Goal: Task Accomplishment & Management: Use online tool/utility

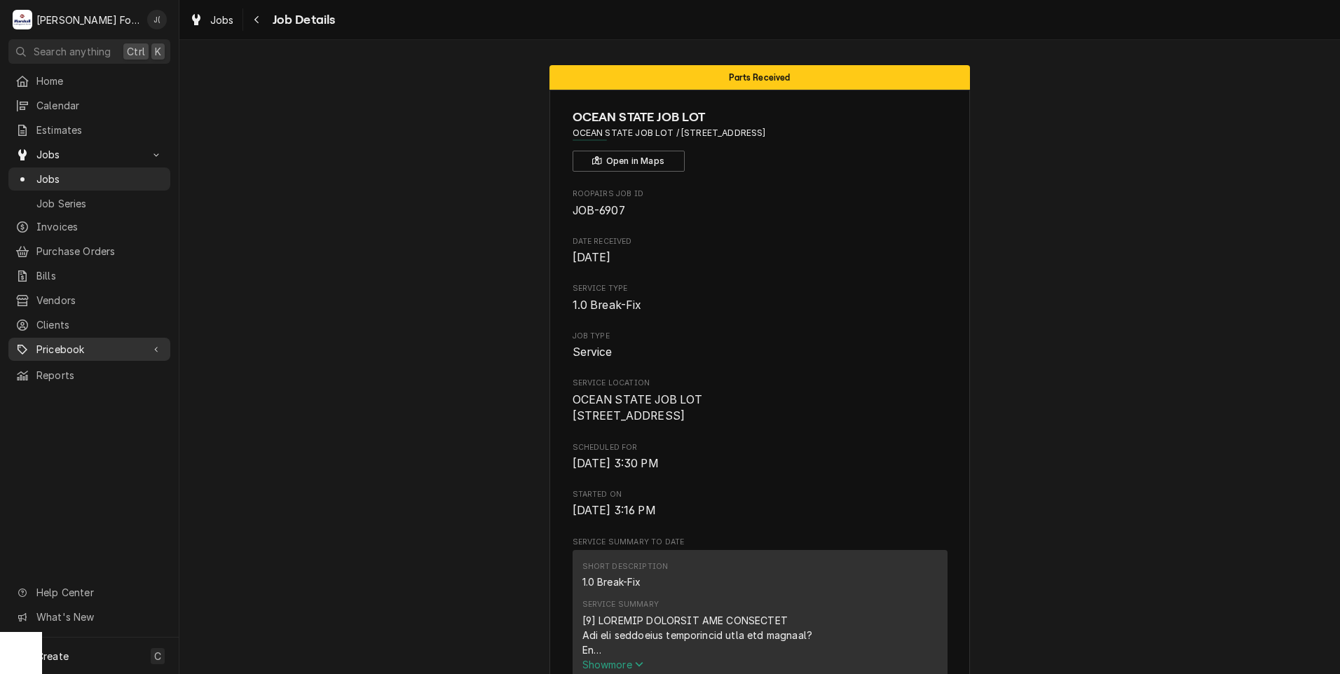
click at [69, 342] on span "Pricebook" at bounding box center [89, 349] width 106 height 15
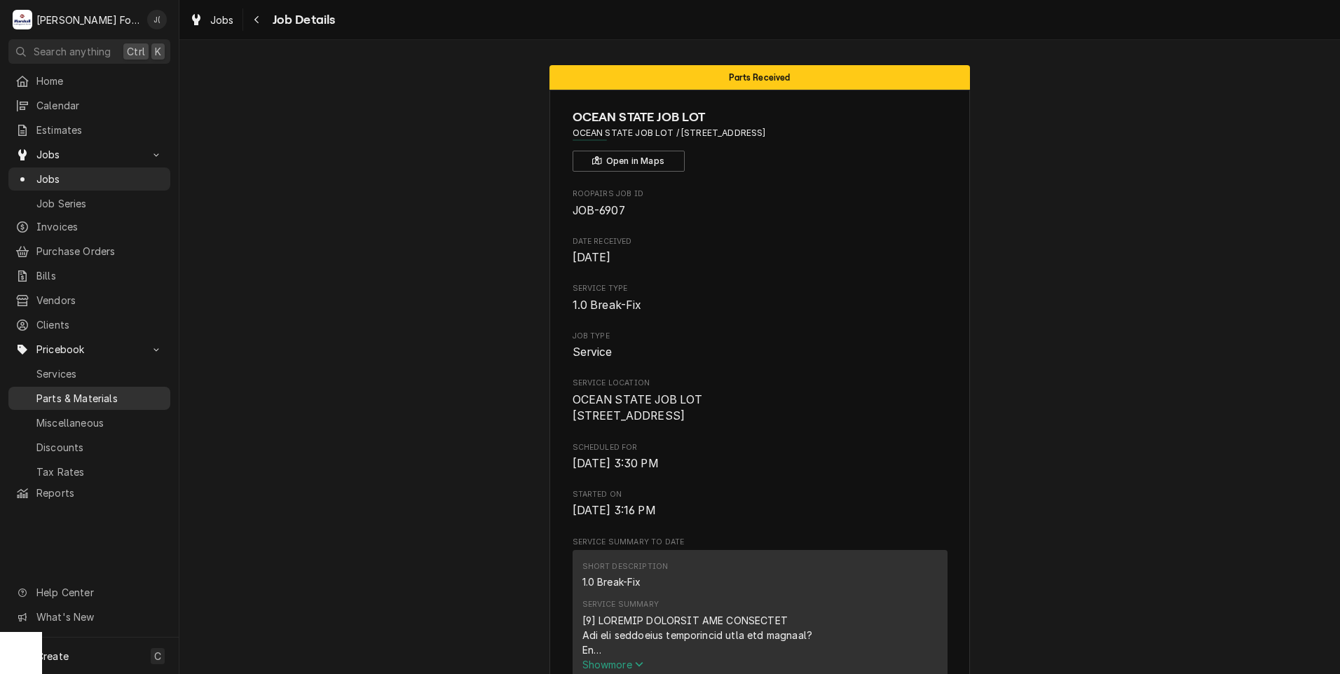
click at [76, 391] on span "Parts & Materials" at bounding box center [99, 398] width 127 height 15
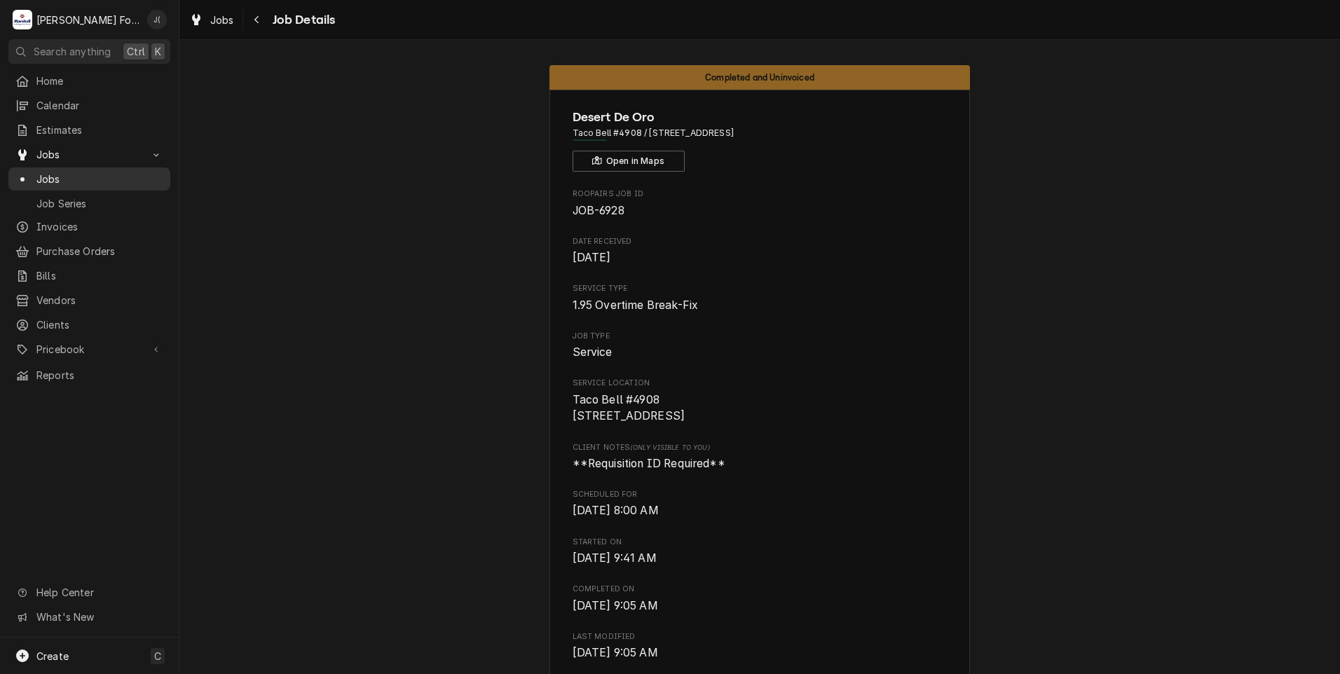
click at [70, 175] on span "Jobs" at bounding box center [99, 179] width 127 height 15
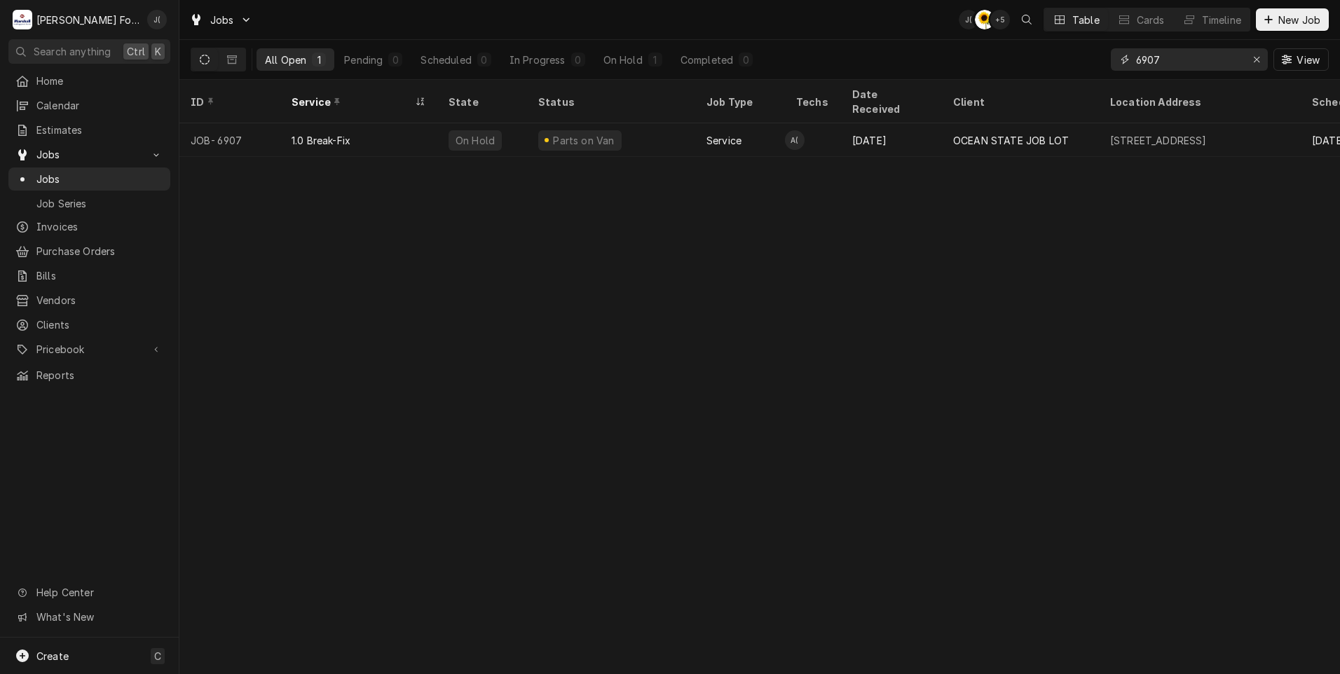
drag, startPoint x: 1256, startPoint y: 58, endPoint x: 1228, endPoint y: 62, distance: 29.0
click at [1256, 59] on icon "Erase input" at bounding box center [1257, 60] width 8 height 10
click at [1226, 62] on input "Dynamic Content Wrapper" at bounding box center [1202, 59] width 132 height 22
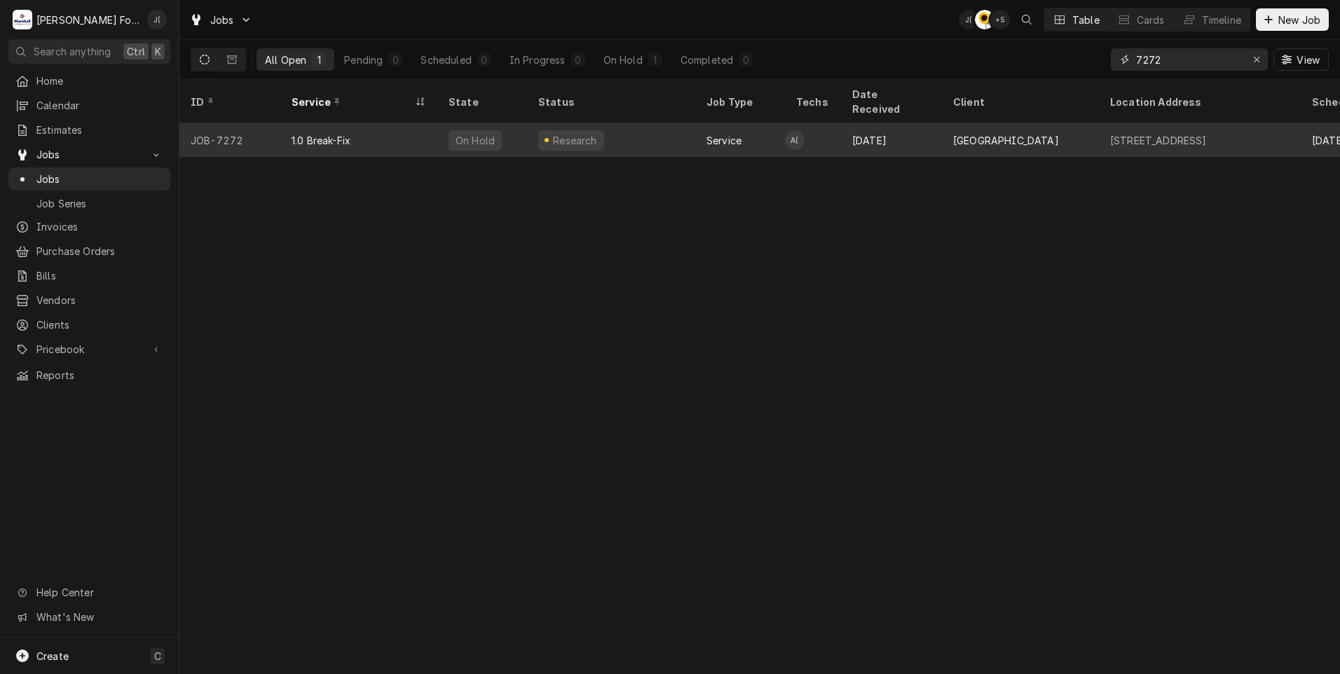
type input "7272"
click at [505, 129] on div "On Hold" at bounding box center [482, 140] width 90 height 34
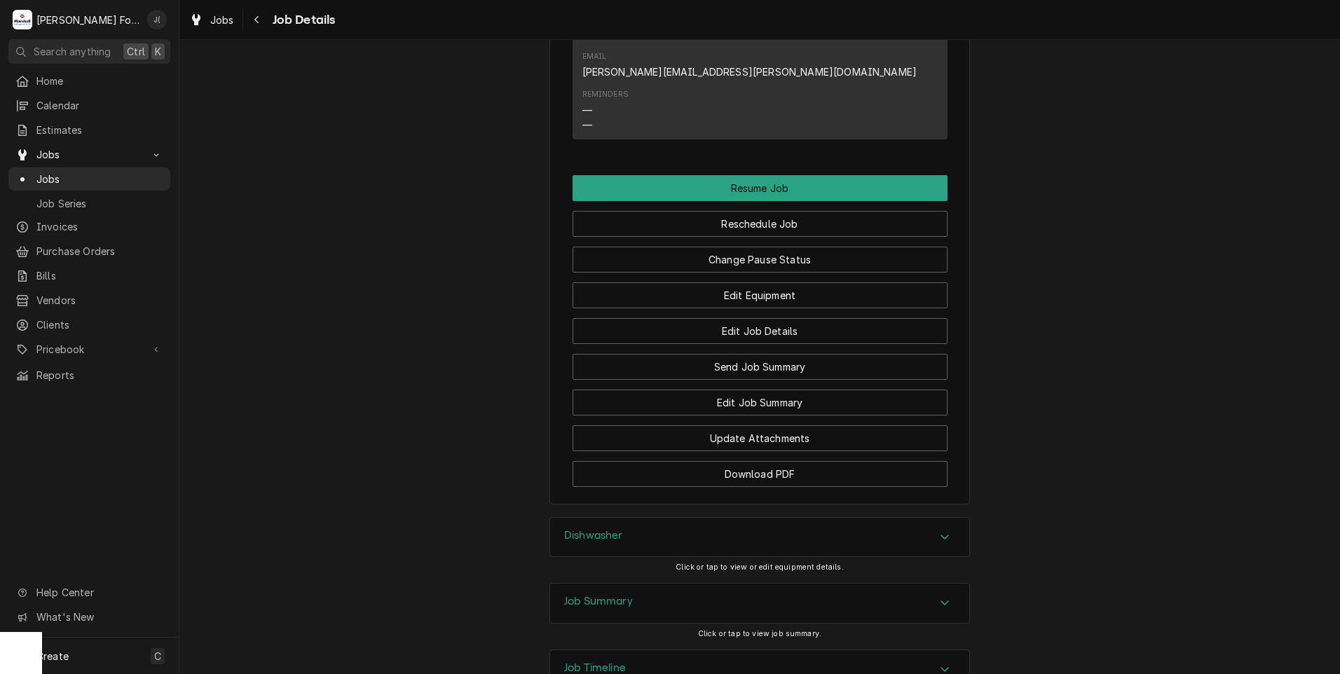
scroll to position [1621, 0]
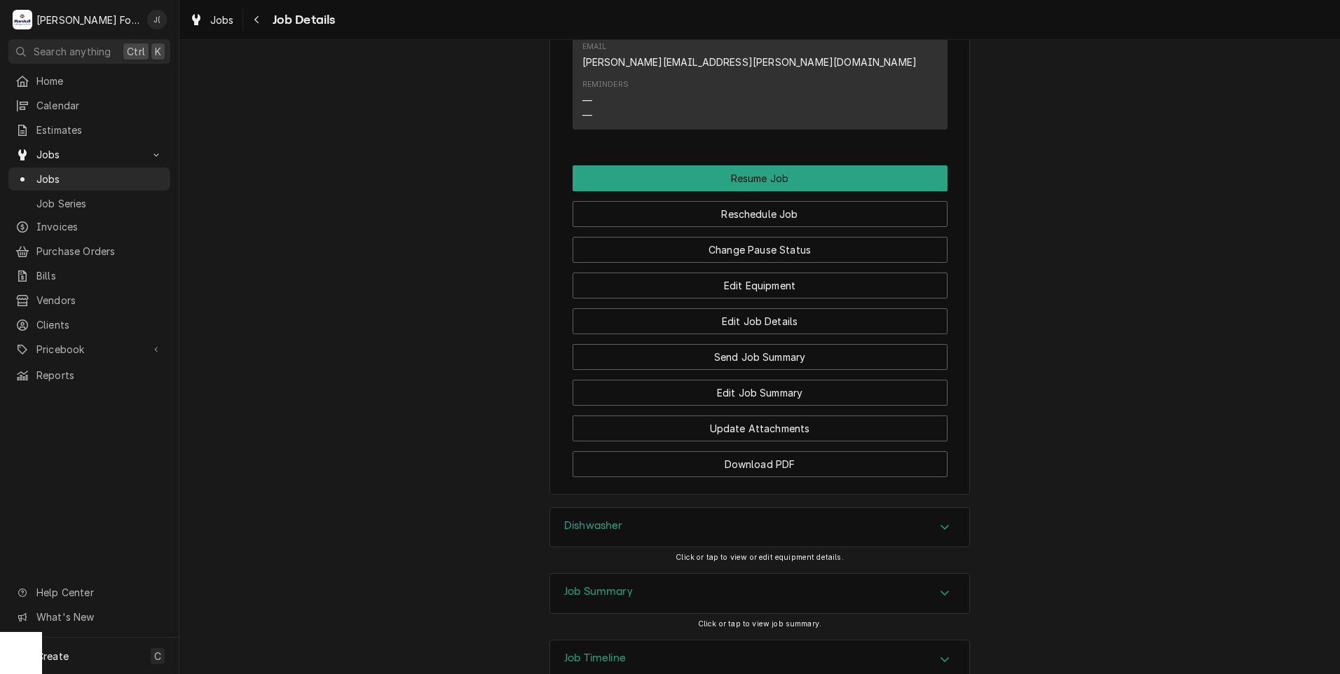
click at [601, 519] on h3 "Dishwasher" at bounding box center [593, 525] width 59 height 13
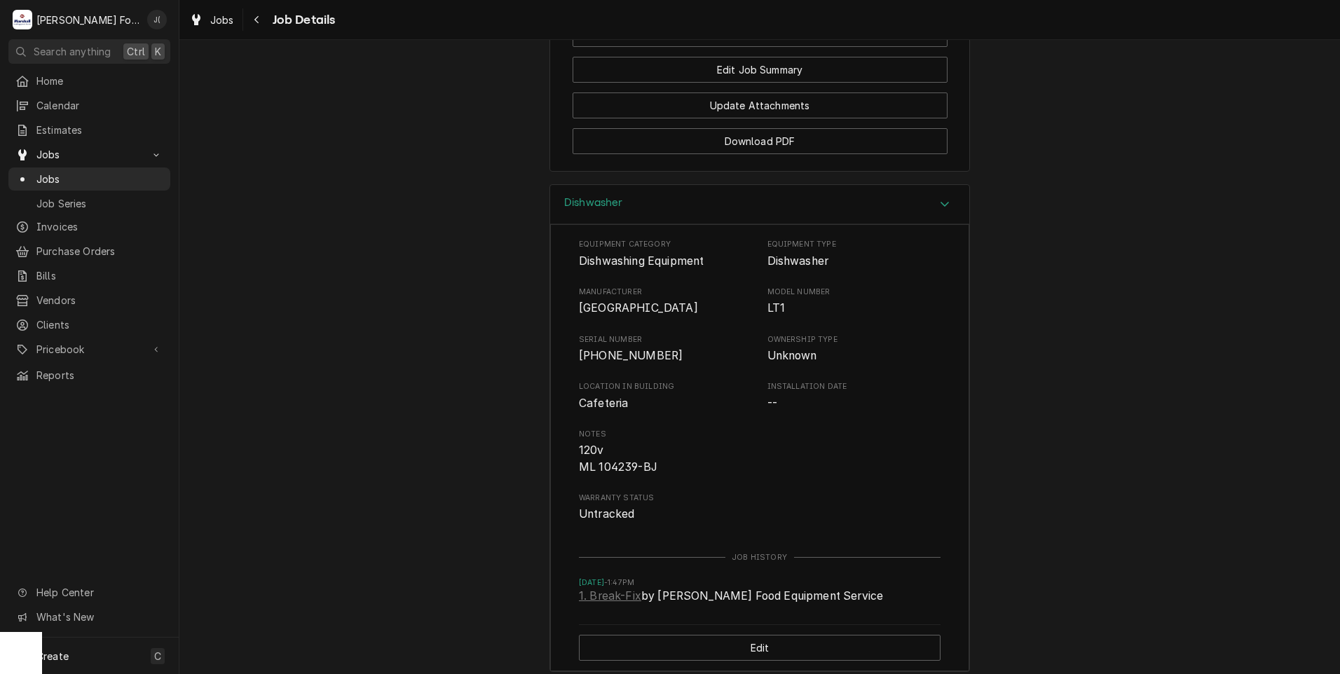
scroll to position [1971, 0]
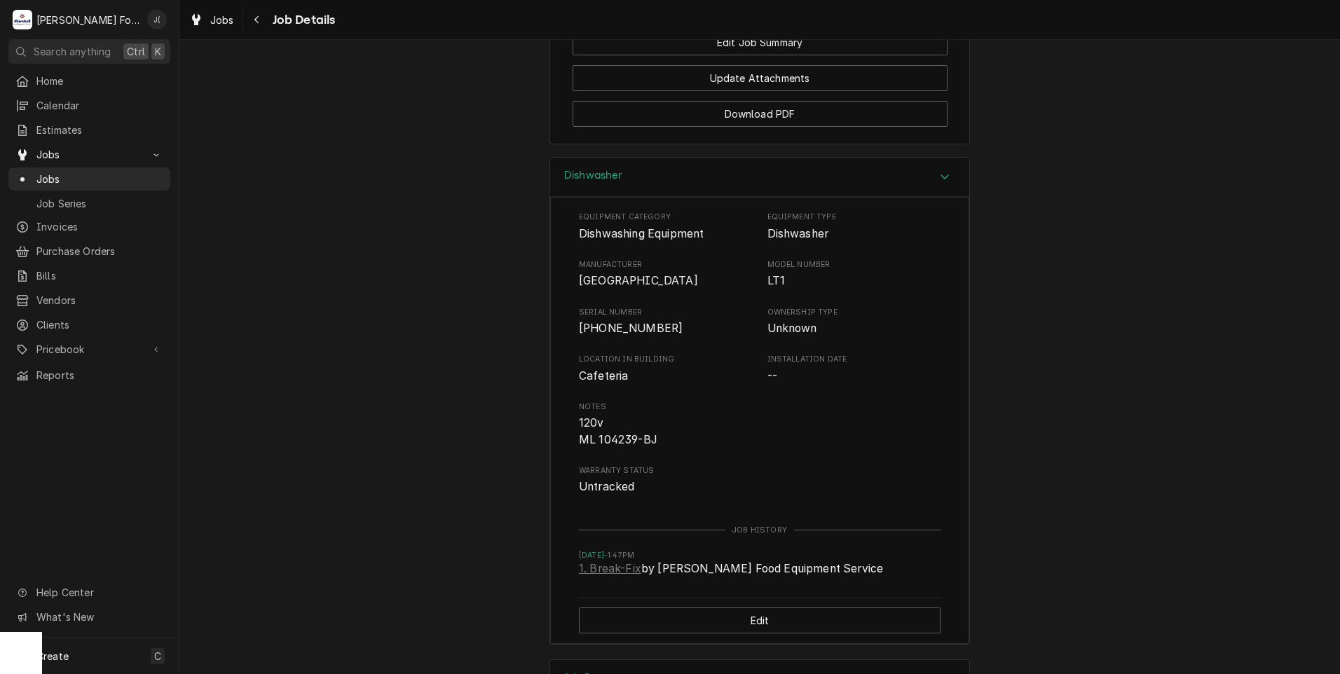
click at [620, 660] on div "Job Summary" at bounding box center [759, 679] width 419 height 39
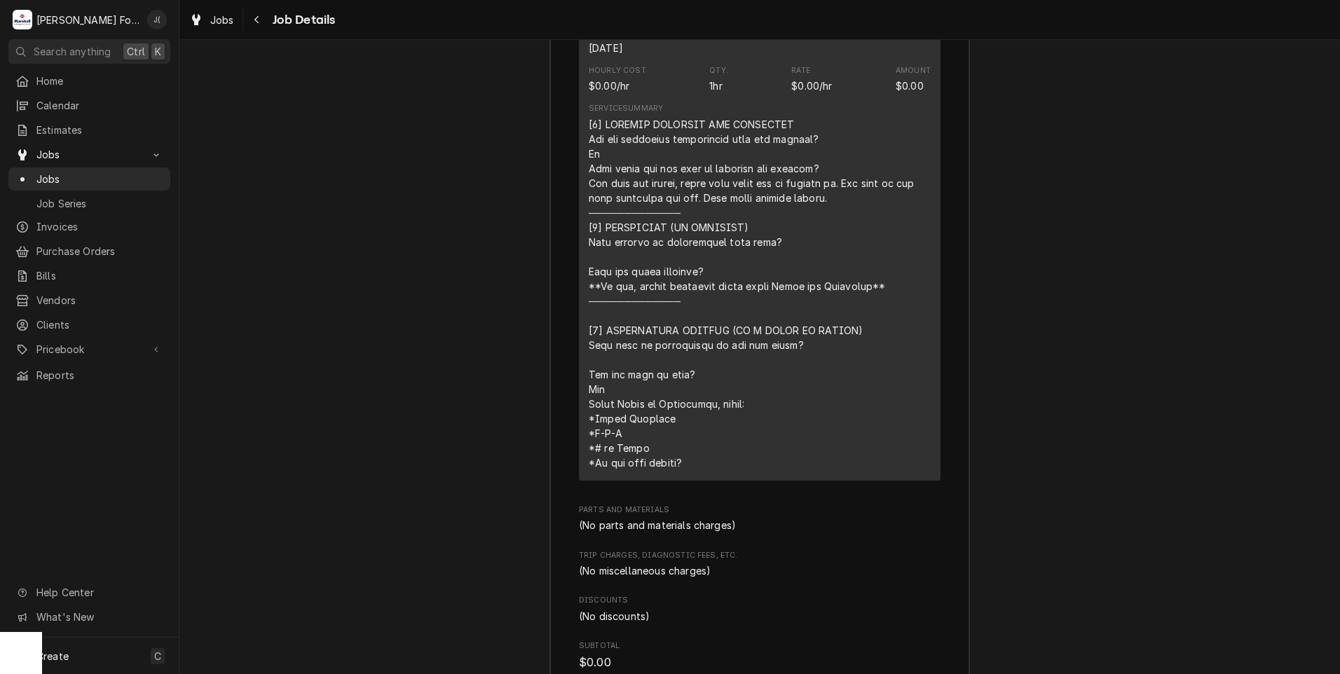
scroll to position [3042, 0]
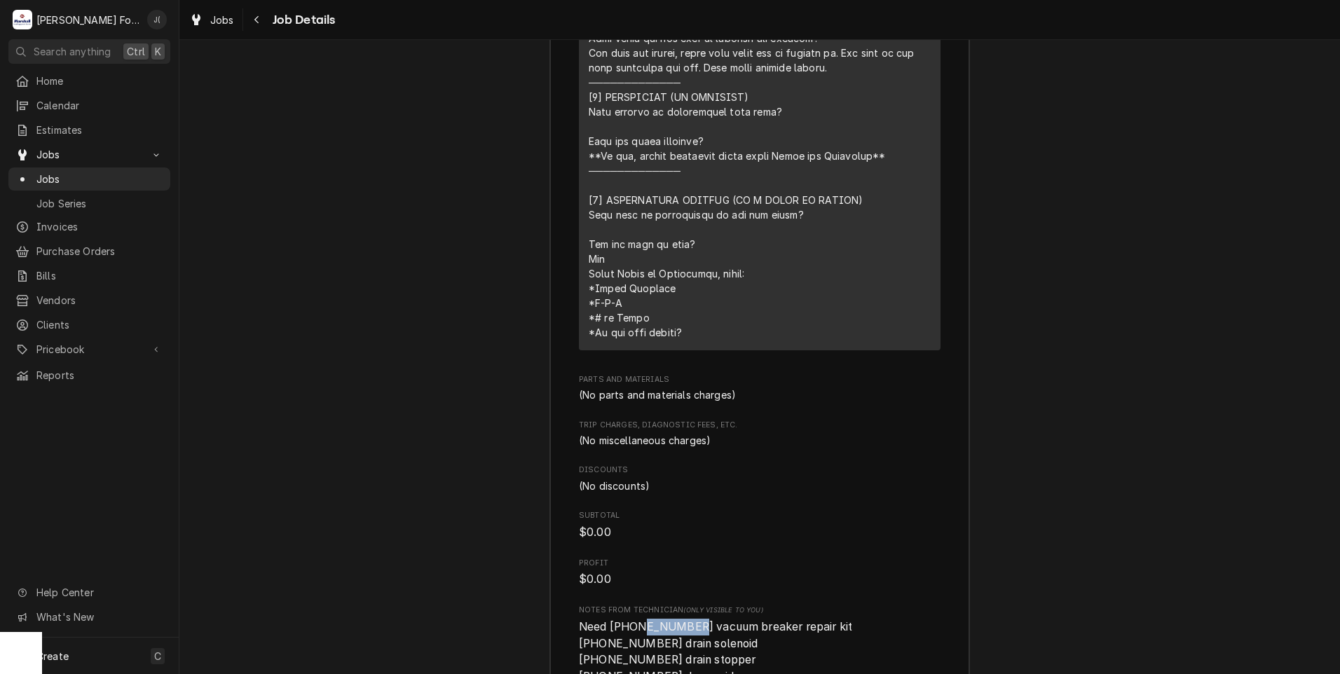
drag, startPoint x: 673, startPoint y: 528, endPoint x: 625, endPoint y: 533, distance: 48.7
click at [625, 620] on span "Need (1) 00-292910 vacuum breaker repair kit (1) 00-436312 drain solenoid (1) 0…" at bounding box center [715, 676] width 273 height 113
click at [623, 620] on span "Need (1) 00-292910 vacuum breaker repair kit (1) 00-436312 drain solenoid (1) 0…" at bounding box center [715, 676] width 273 height 113
drag, startPoint x: 621, startPoint y: 526, endPoint x: 674, endPoint y: 529, distance: 52.6
click at [674, 620] on span "Need (1) 00-292910 vacuum breaker repair kit (1) 00-436312 drain solenoid (1) 0…" at bounding box center [715, 676] width 273 height 113
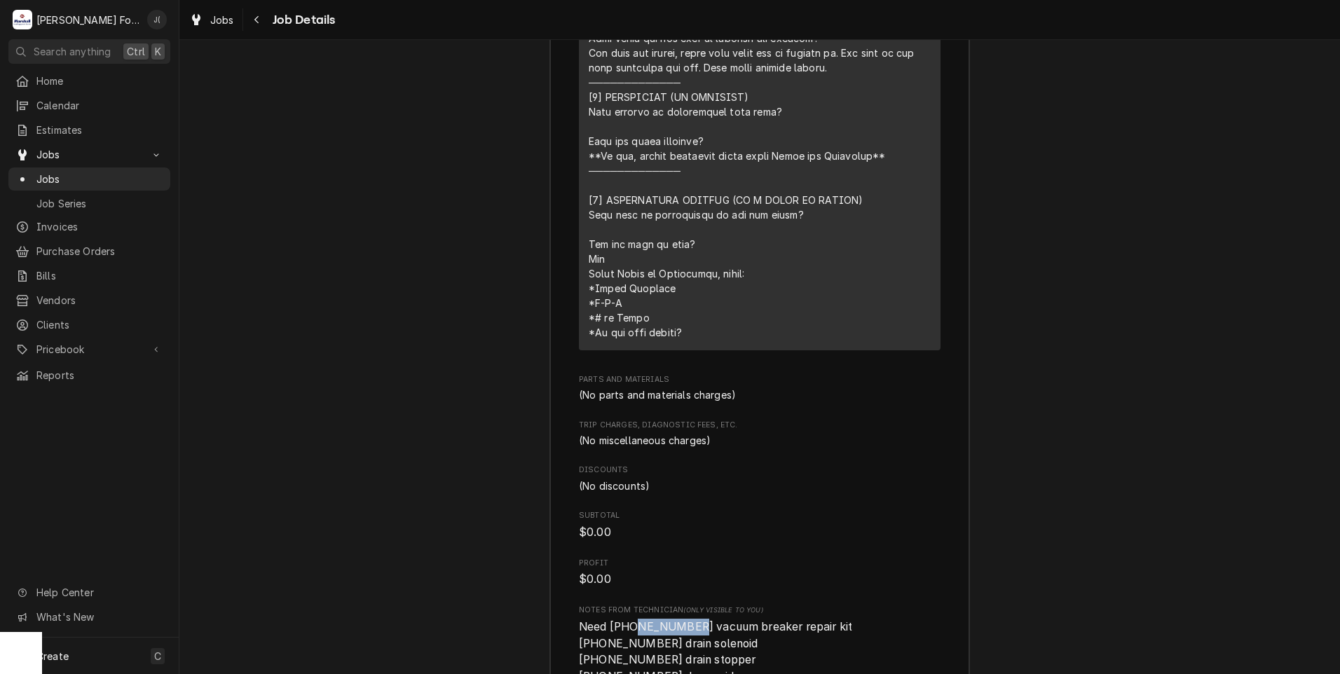
drag, startPoint x: 674, startPoint y: 529, endPoint x: 663, endPoint y: 531, distance: 10.9
copy span "00-292910"
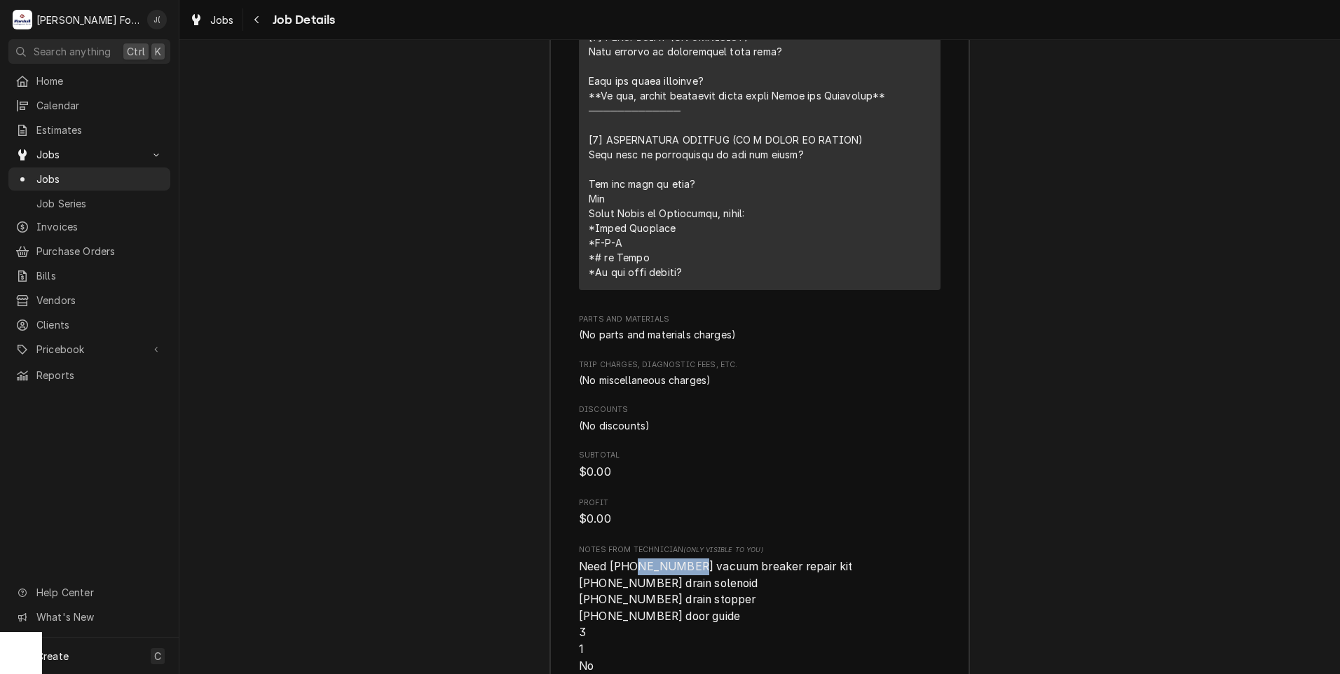
scroll to position [3182, 0]
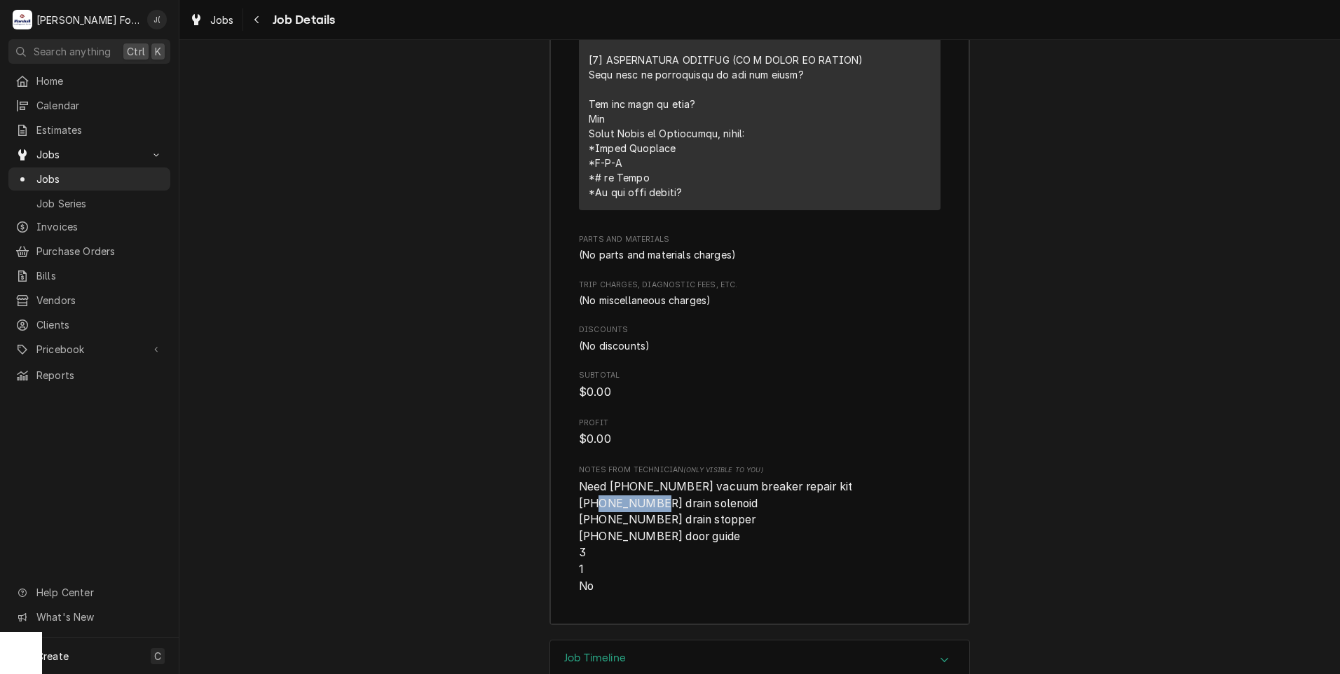
drag, startPoint x: 645, startPoint y: 403, endPoint x: 591, endPoint y: 410, distance: 54.4
click at [591, 480] on span "Need (1) 00-292910 vacuum breaker repair kit (1) 00-436312 drain solenoid (1) 0…" at bounding box center [715, 536] width 273 height 113
copy span "00-436312"
drag, startPoint x: 646, startPoint y: 423, endPoint x: 592, endPoint y: 419, distance: 53.4
click at [592, 480] on span "Need (1) 00-292910 vacuum breaker repair kit (1) 00-436312 drain solenoid (1) 0…" at bounding box center [715, 536] width 273 height 113
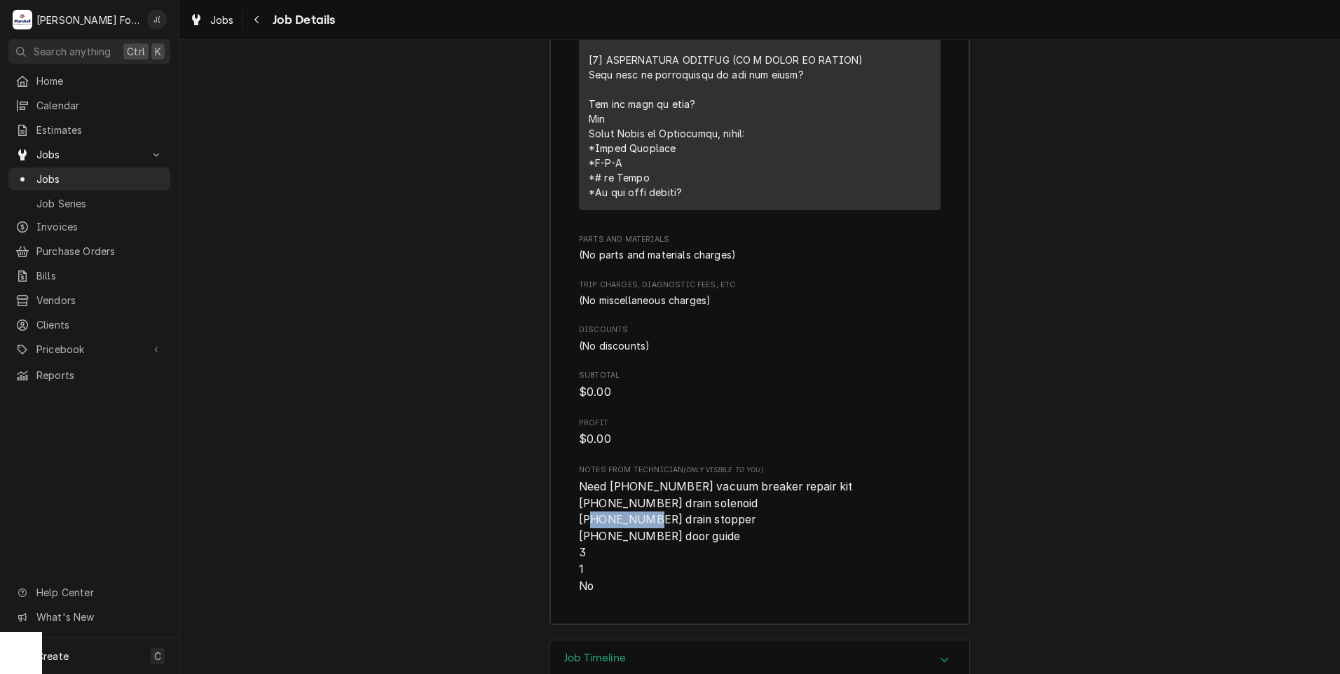
copy span "00-436248"
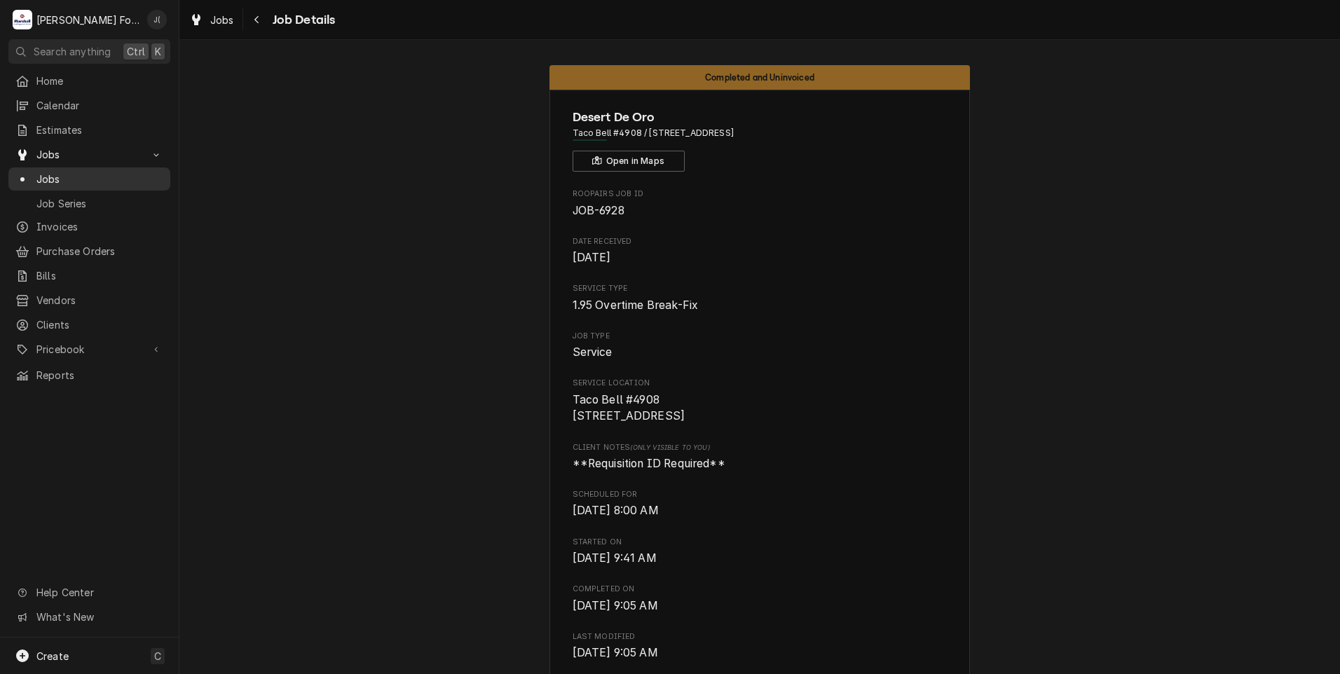
click at [64, 172] on span "Jobs" at bounding box center [99, 179] width 127 height 15
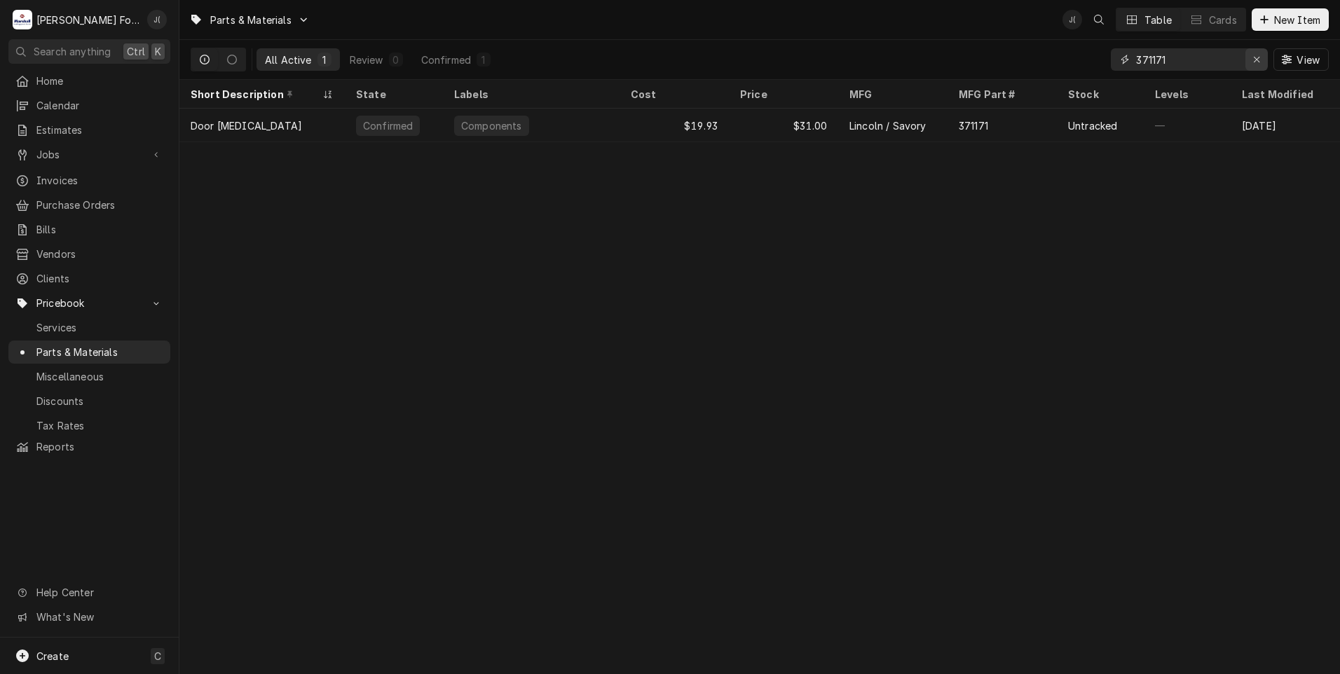
click at [1259, 61] on icon "Erase input" at bounding box center [1257, 60] width 8 height 10
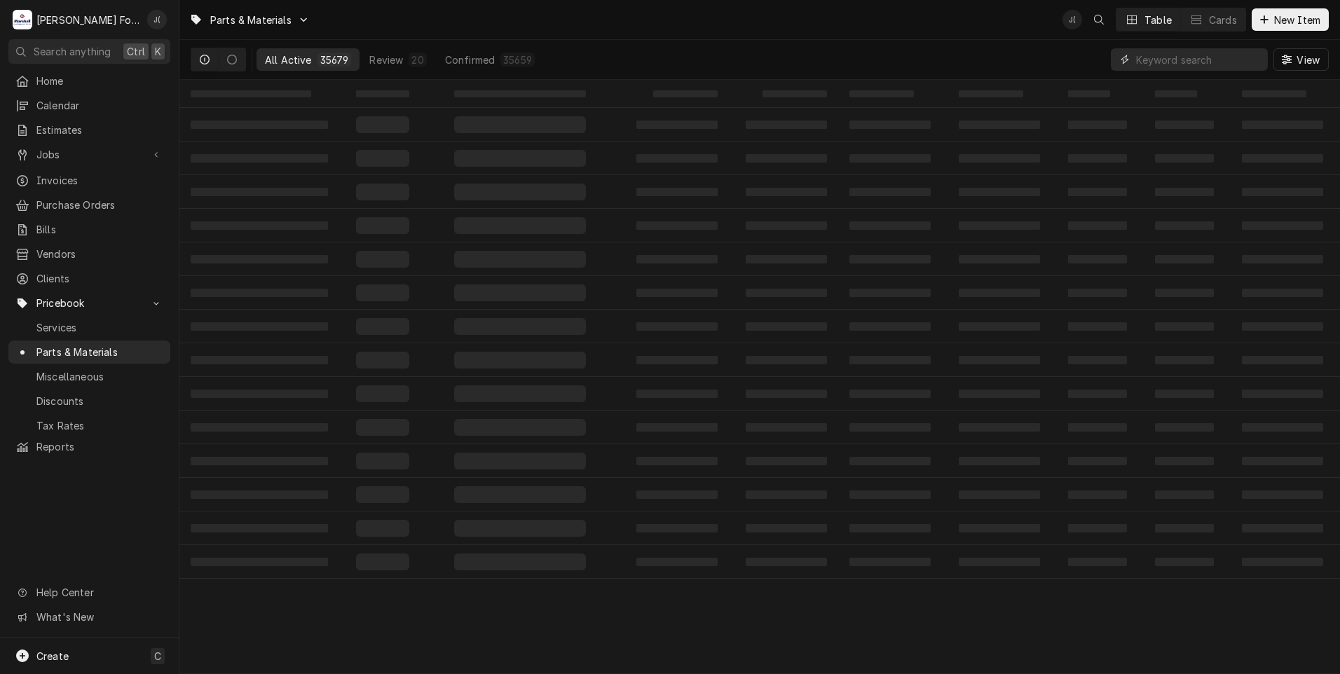
paste input "00-292910"
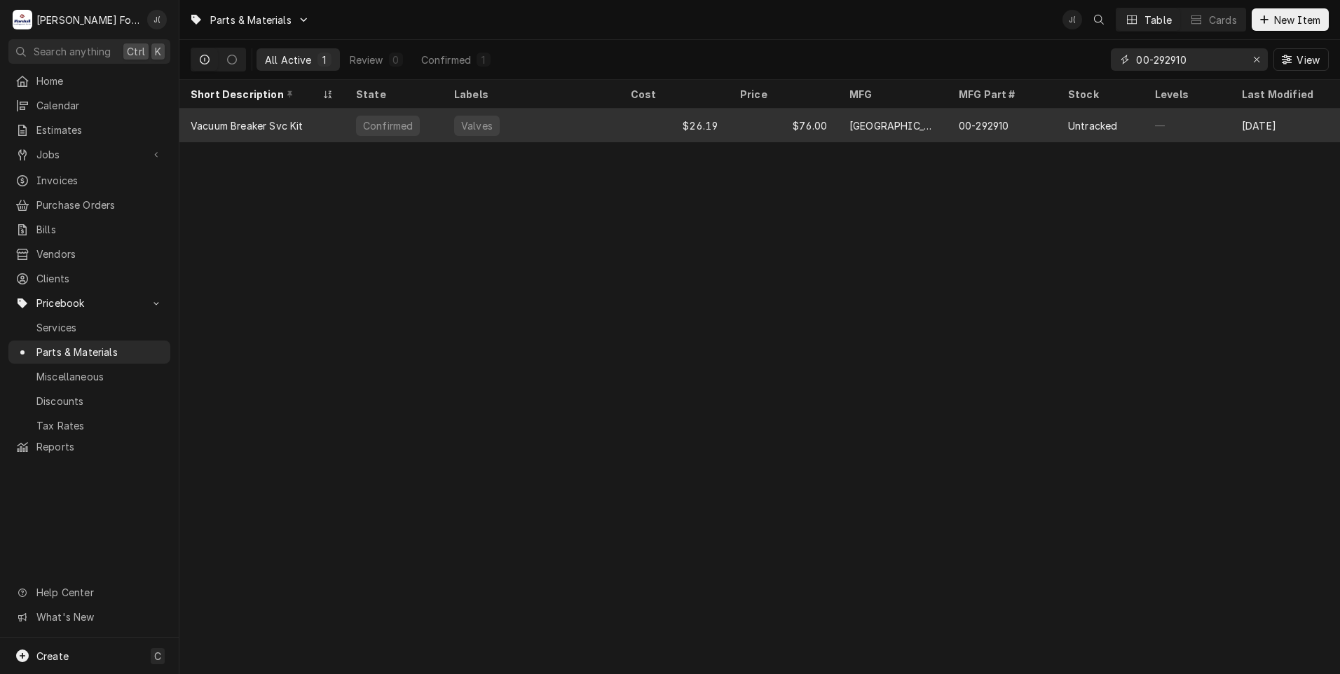
type input "00-292910"
click at [326, 129] on div "Vacuum Breaker Svc Kit" at bounding box center [261, 126] width 165 height 34
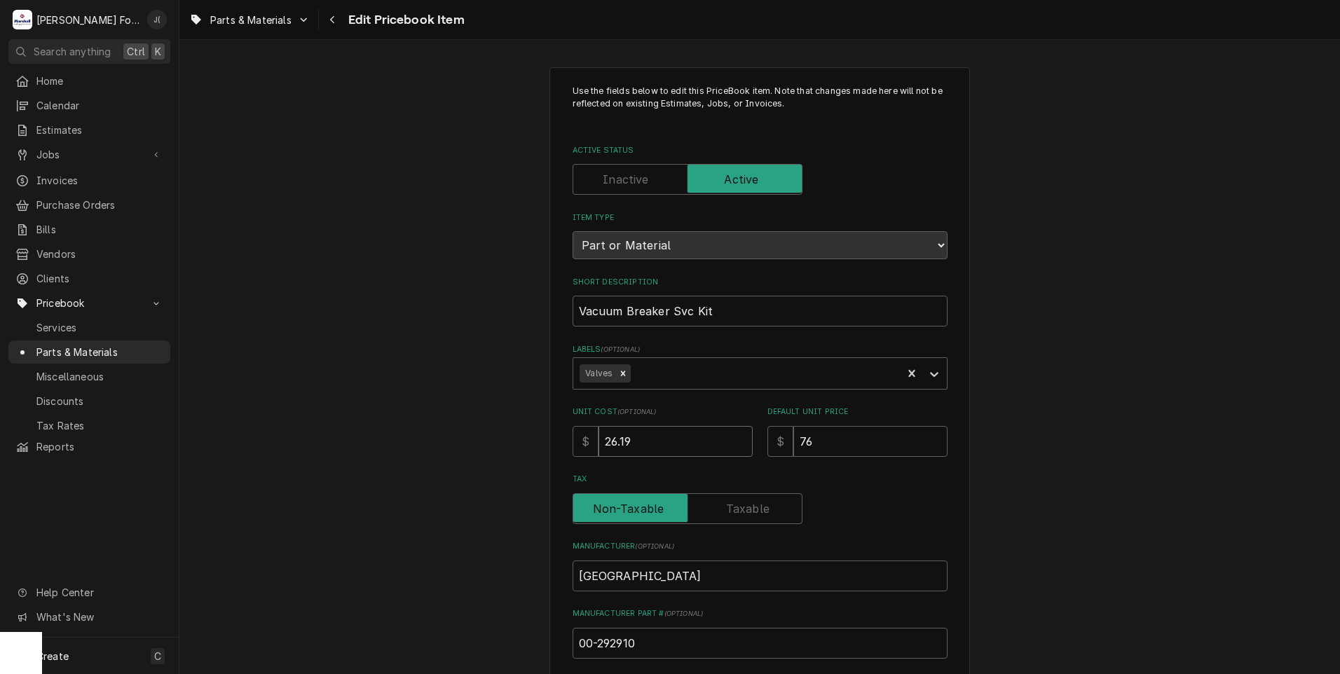
click at [481, 422] on div "Use the fields below to edit this PriceBook item. Note that changes made here w…" at bounding box center [759, 549] width 1161 height 988
type textarea "x"
type input "3"
type textarea "x"
type input "34"
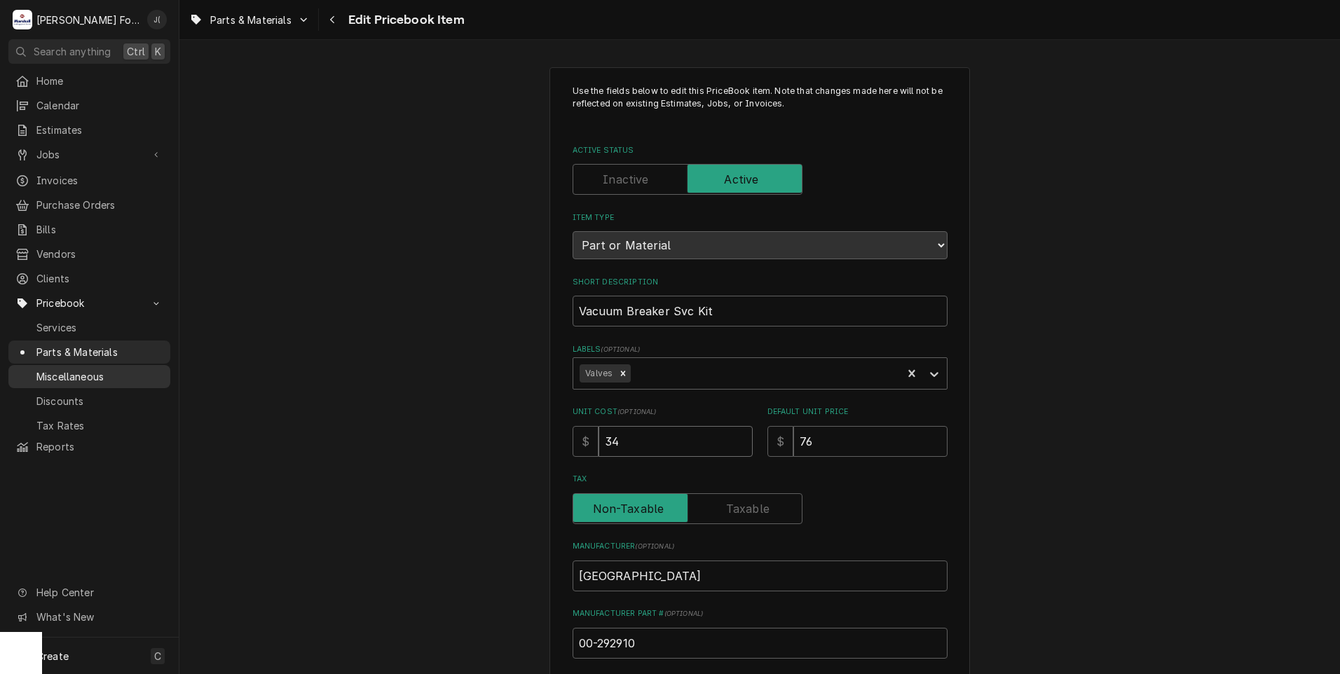
type textarea "x"
type input "34.6"
type textarea "x"
type input "34.68"
type textarea "x"
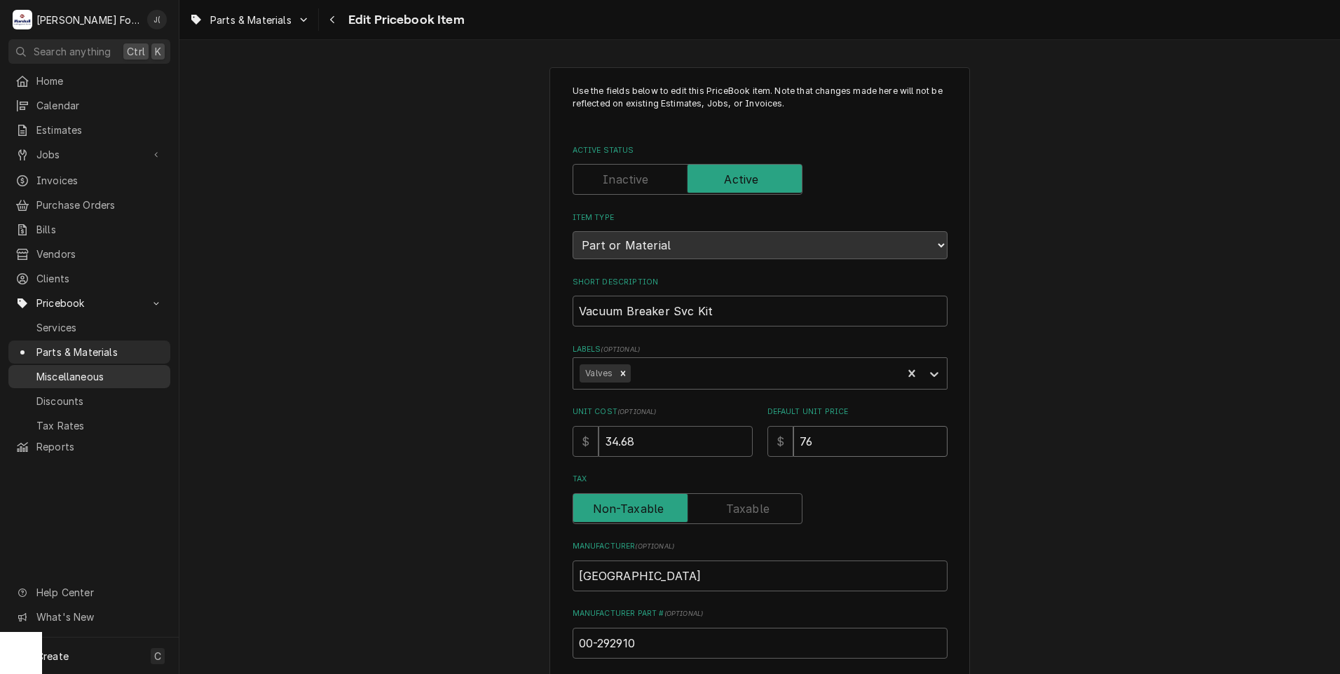
type input "9"
type textarea "x"
type input "91"
type textarea "x"
type input "91.0"
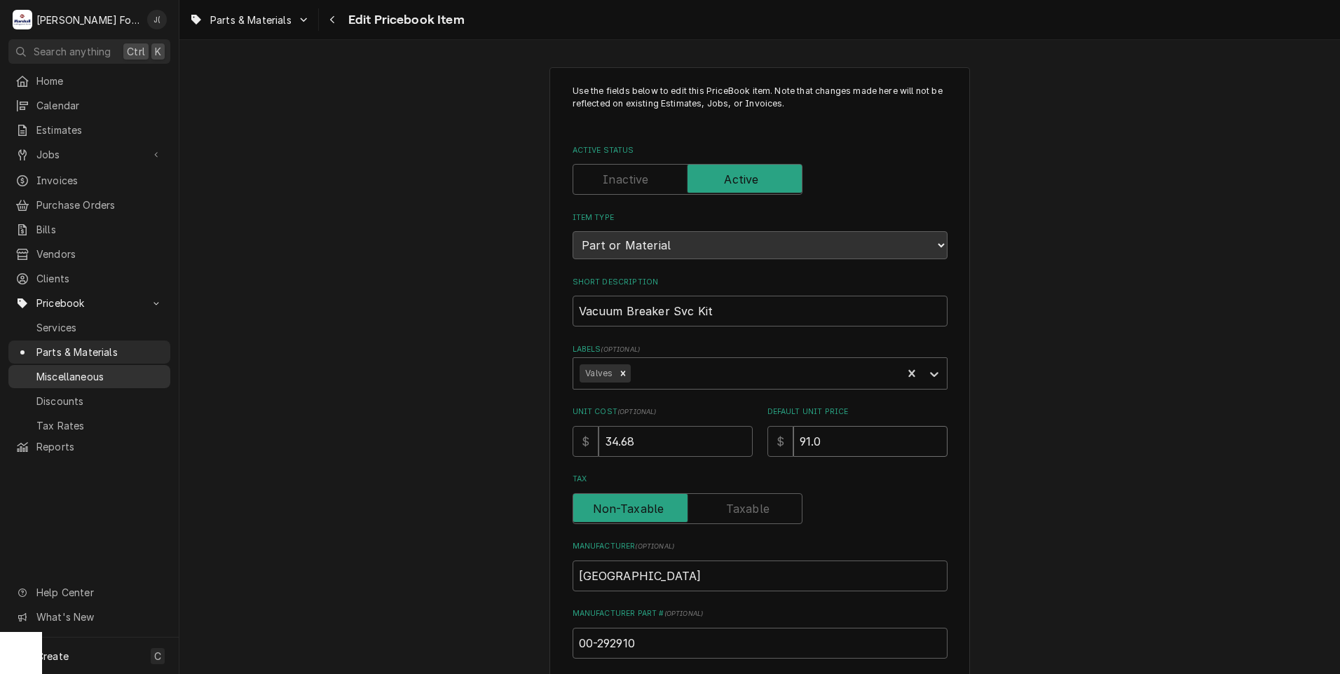
type textarea "x"
type input "91.00"
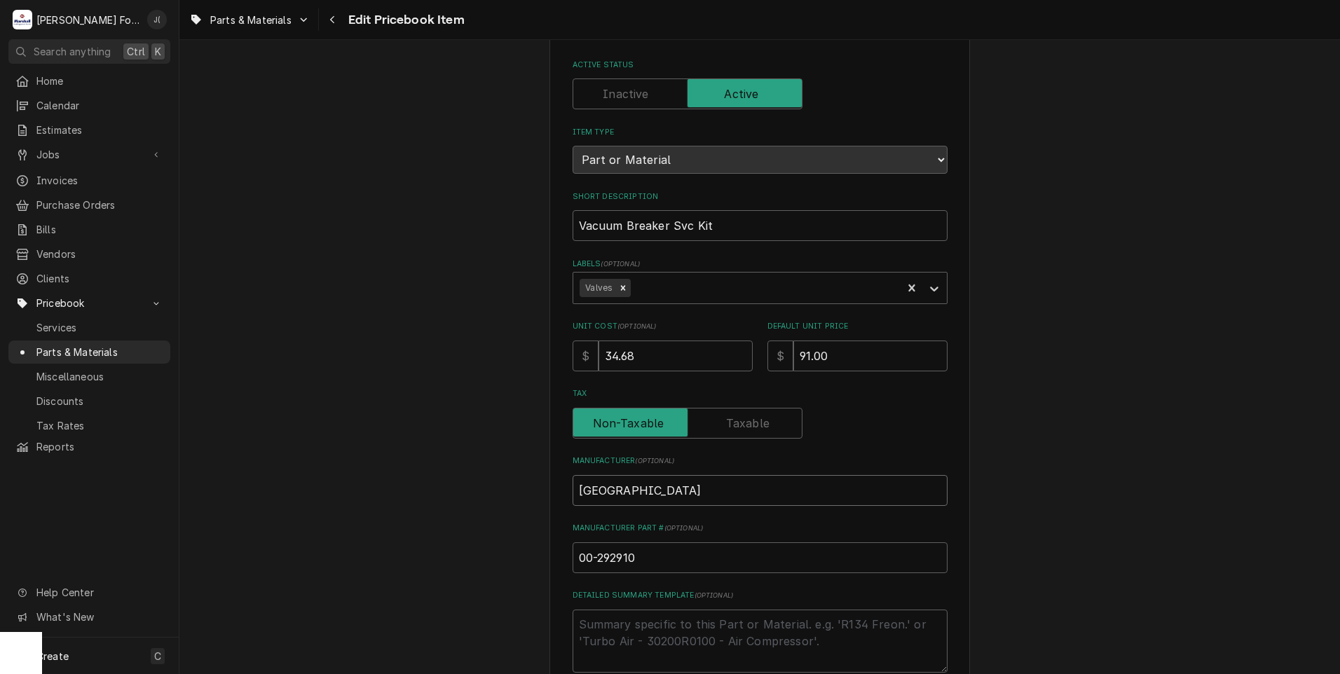
scroll to position [421, 0]
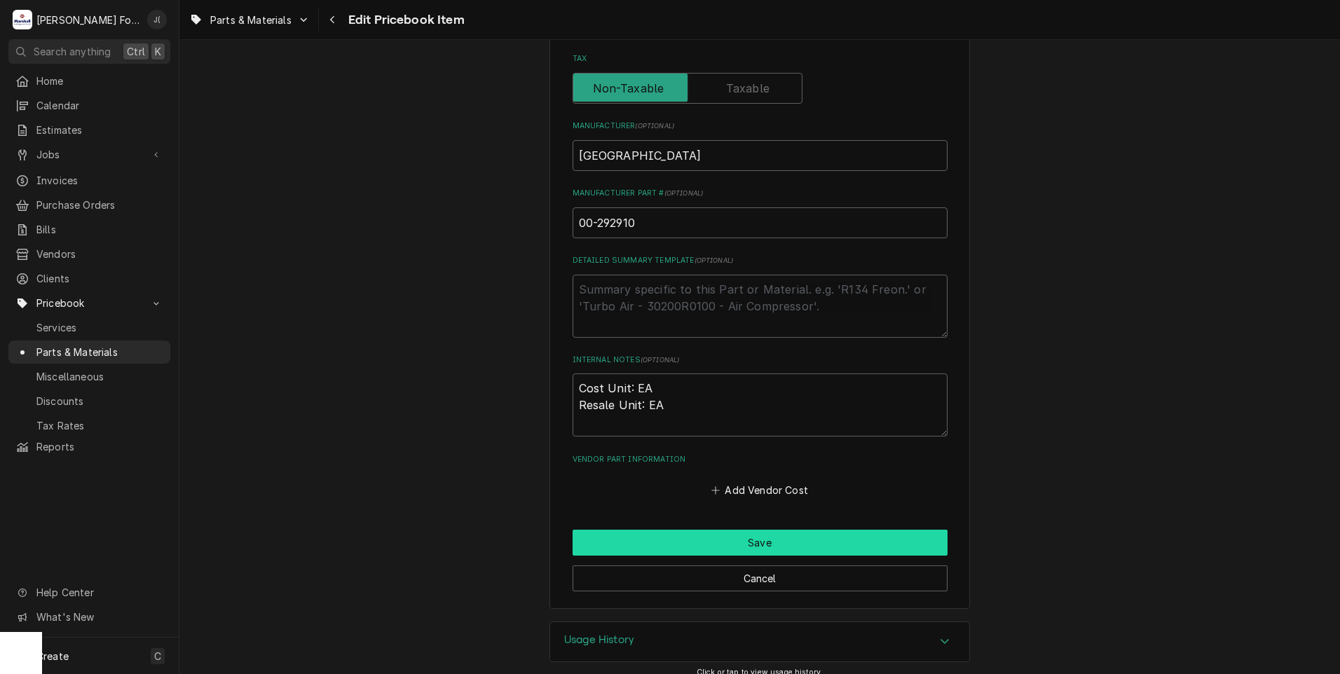
click at [669, 540] on button "Save" at bounding box center [760, 543] width 375 height 26
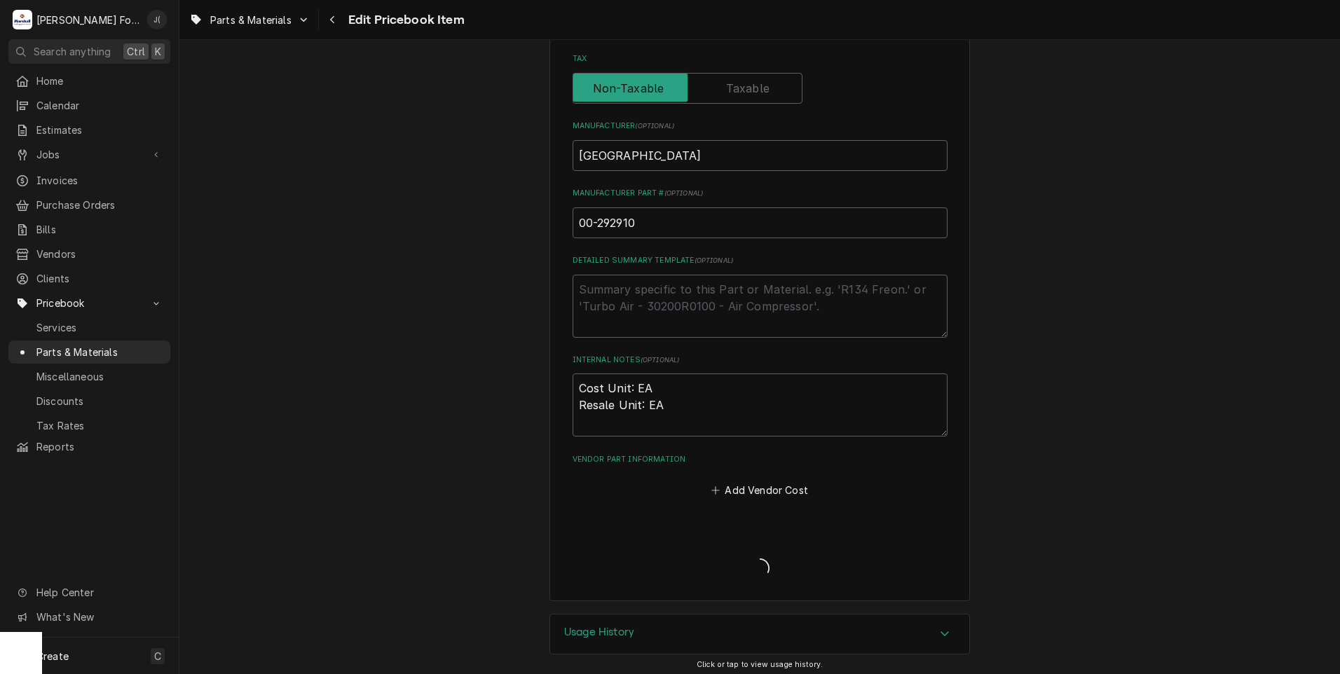
type textarea "x"
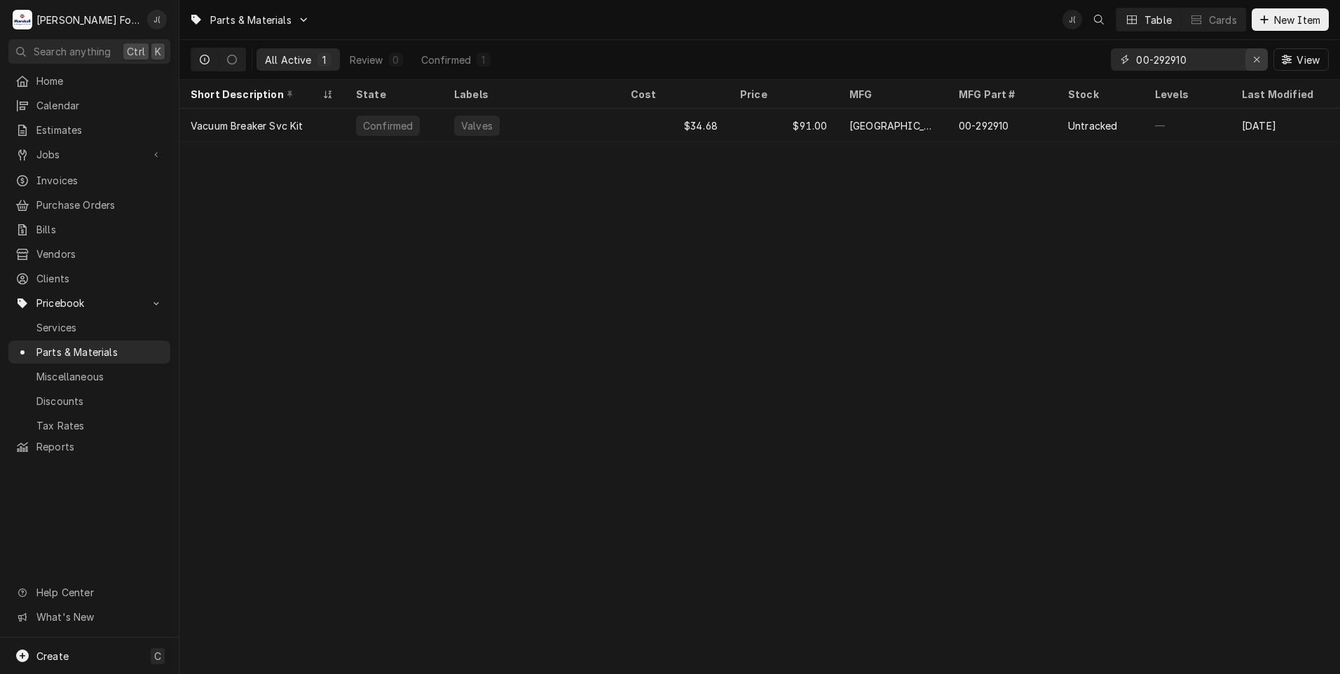
click at [1254, 64] on div "Erase input" at bounding box center [1257, 60] width 14 height 14
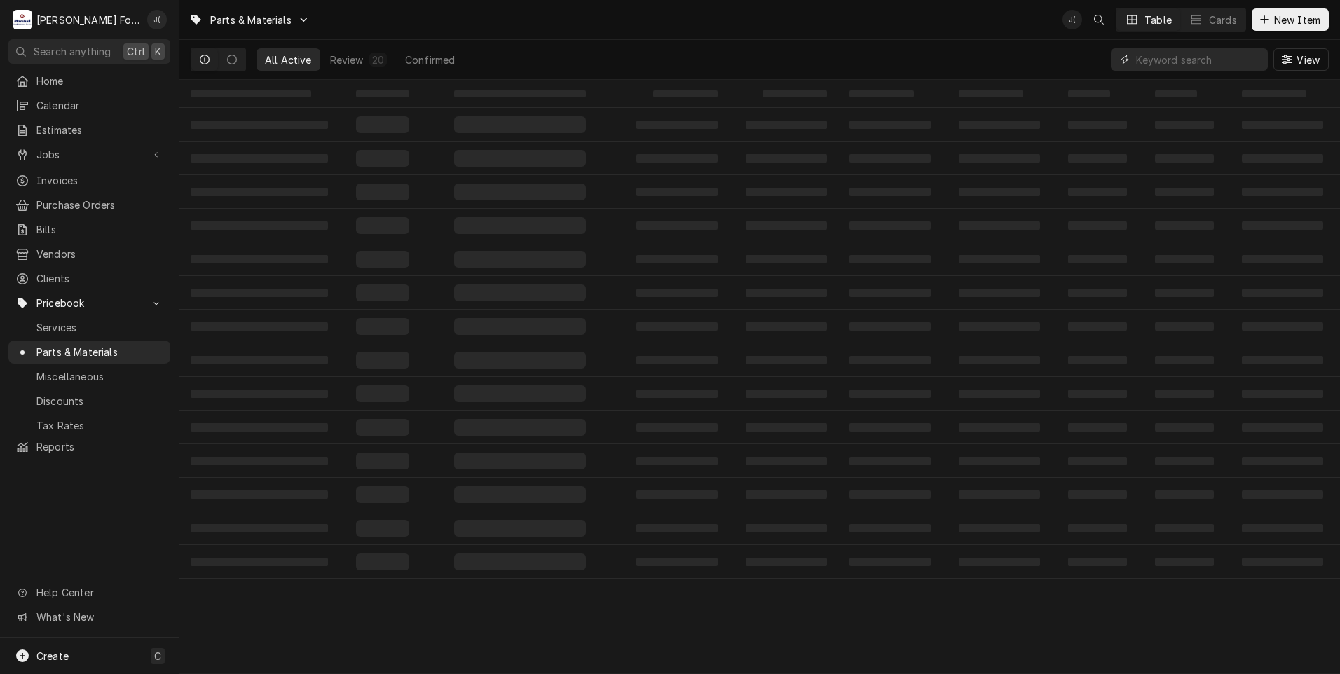
paste input "00-436312"
type input "00-436312"
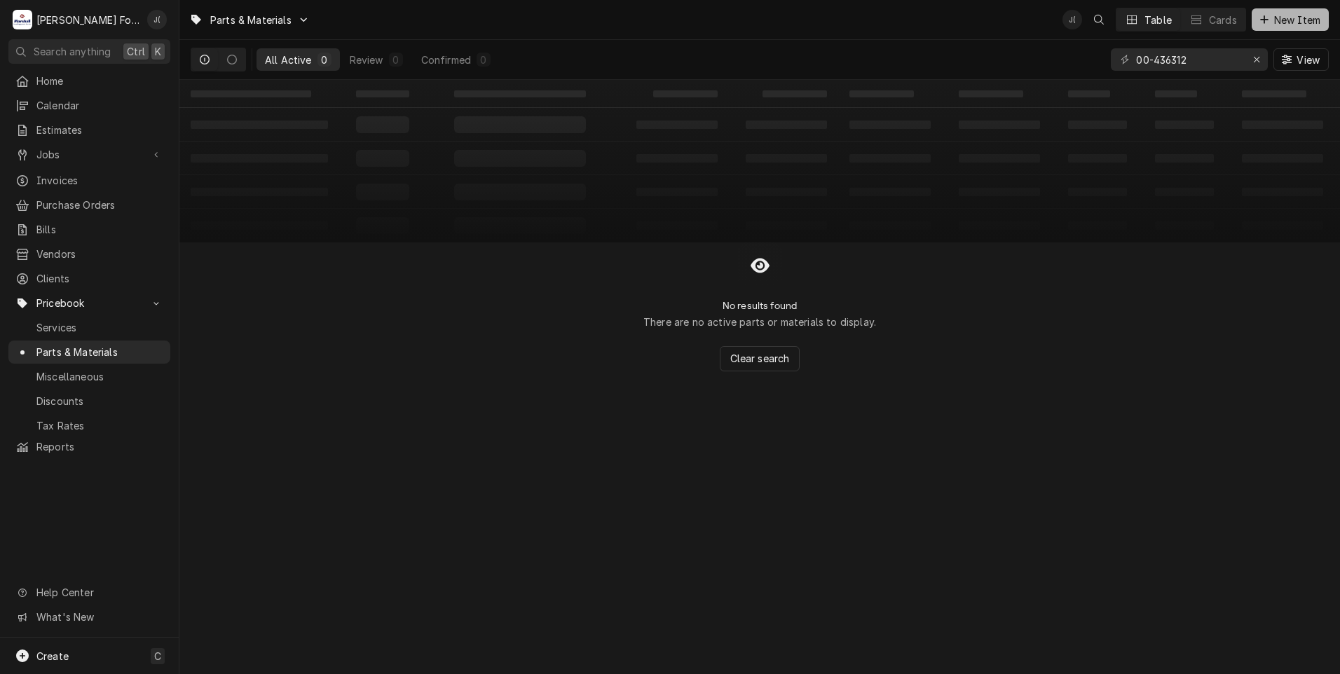
click at [1295, 19] on span "New Item" at bounding box center [1298, 20] width 52 height 15
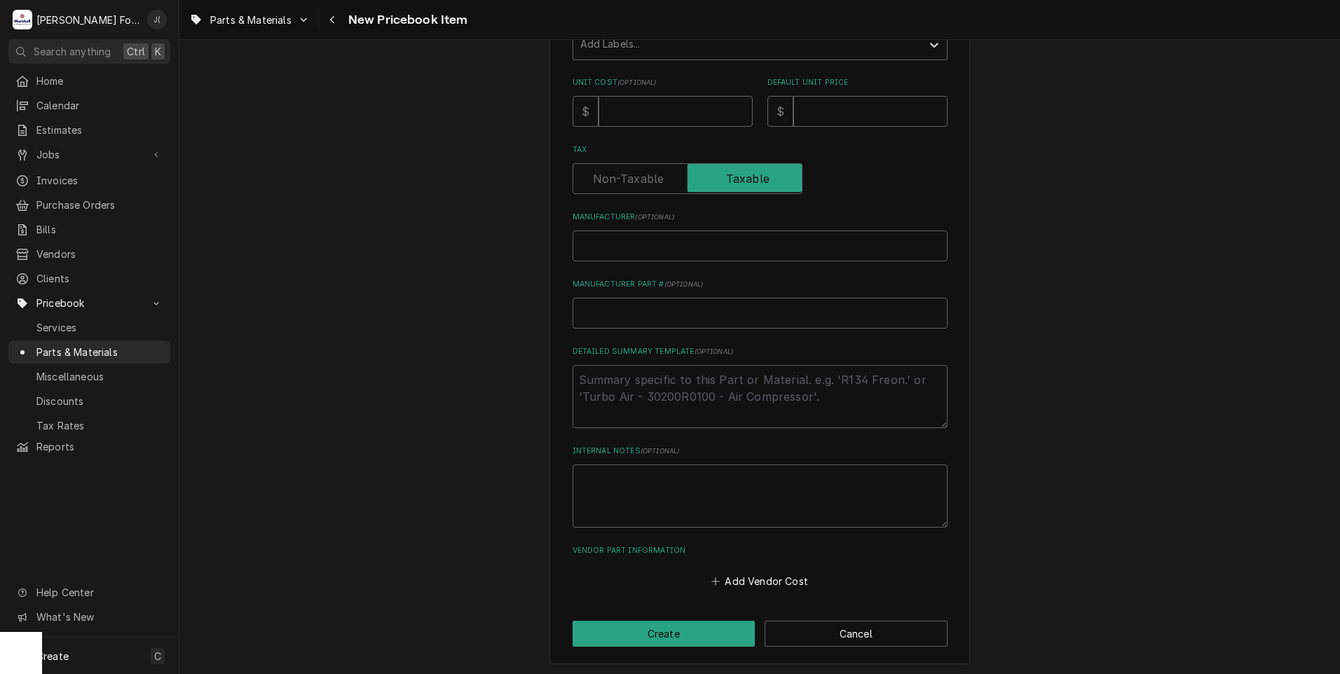
scroll to position [318, 0]
click at [597, 308] on input "Manufacturer Part # ( optional )" at bounding box center [760, 312] width 375 height 31
paste input "00-436312"
type textarea "x"
type input "00-436312"
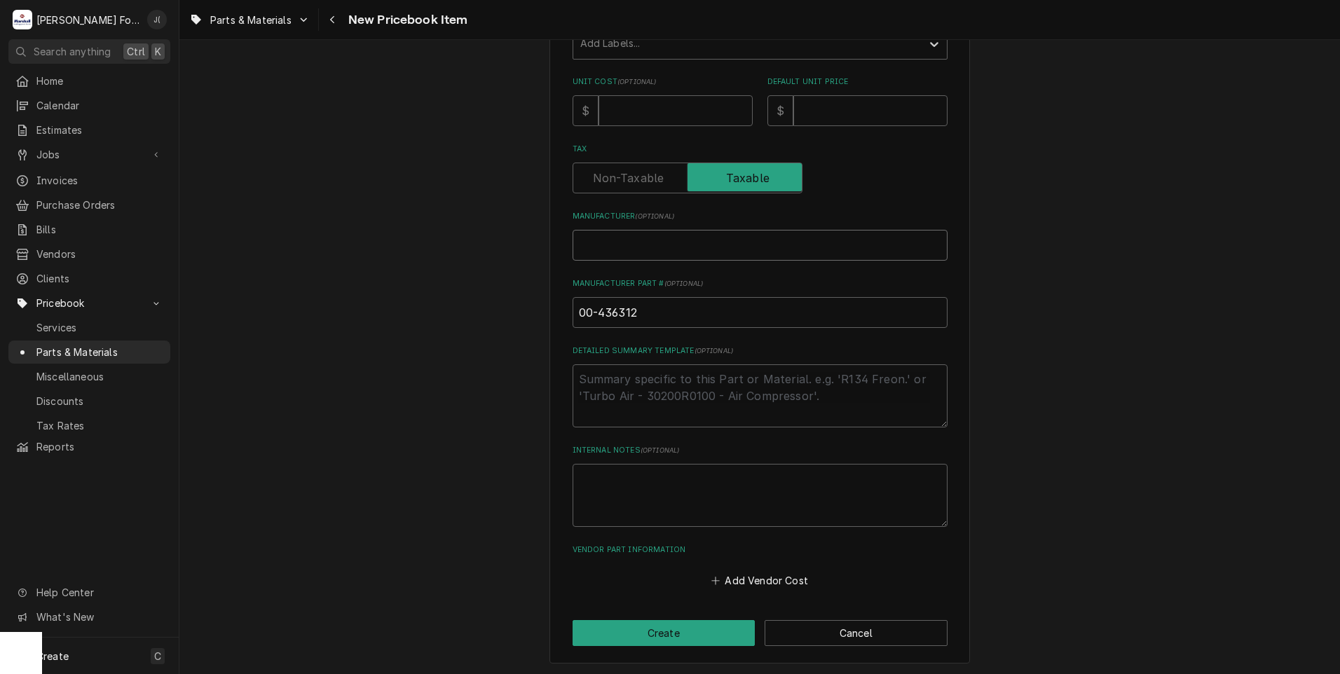
click at [603, 248] on input "Manufacturer ( optional )" at bounding box center [760, 245] width 375 height 31
type textarea "x"
type input "h"
type textarea "x"
type input "ho"
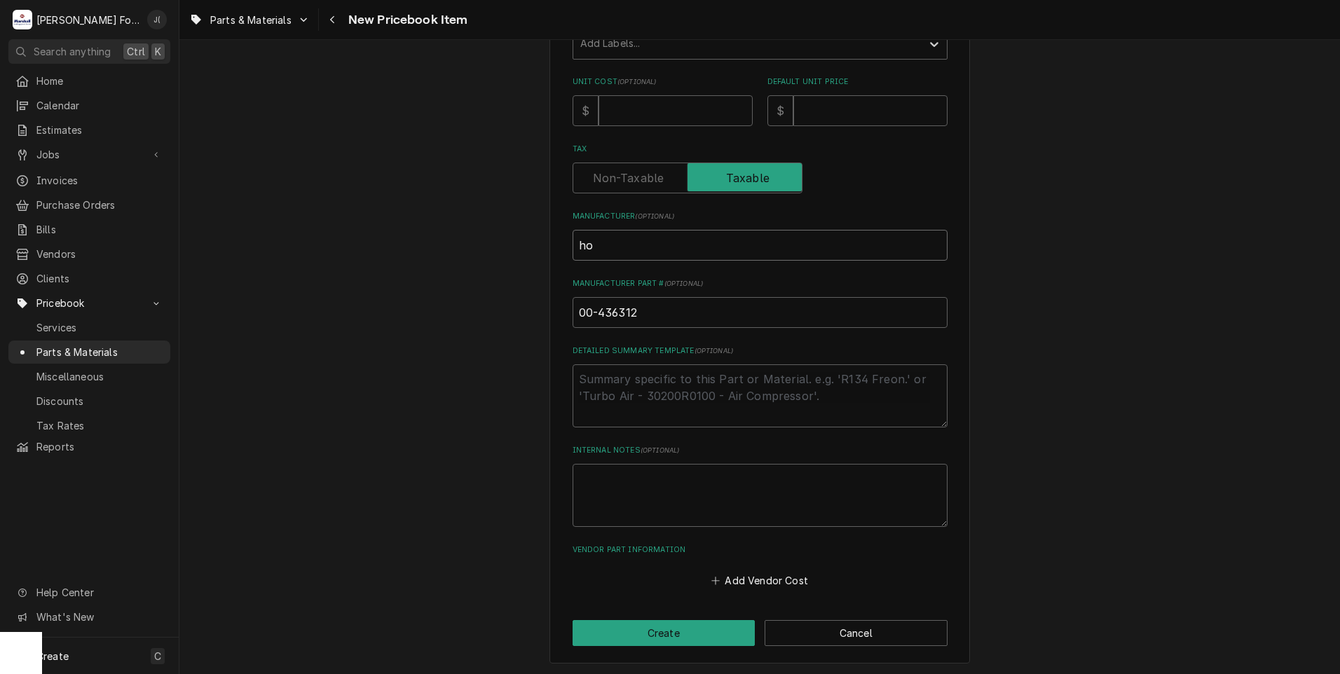
type textarea "x"
type input "hob"
type textarea "x"
type input "hoba"
type textarea "x"
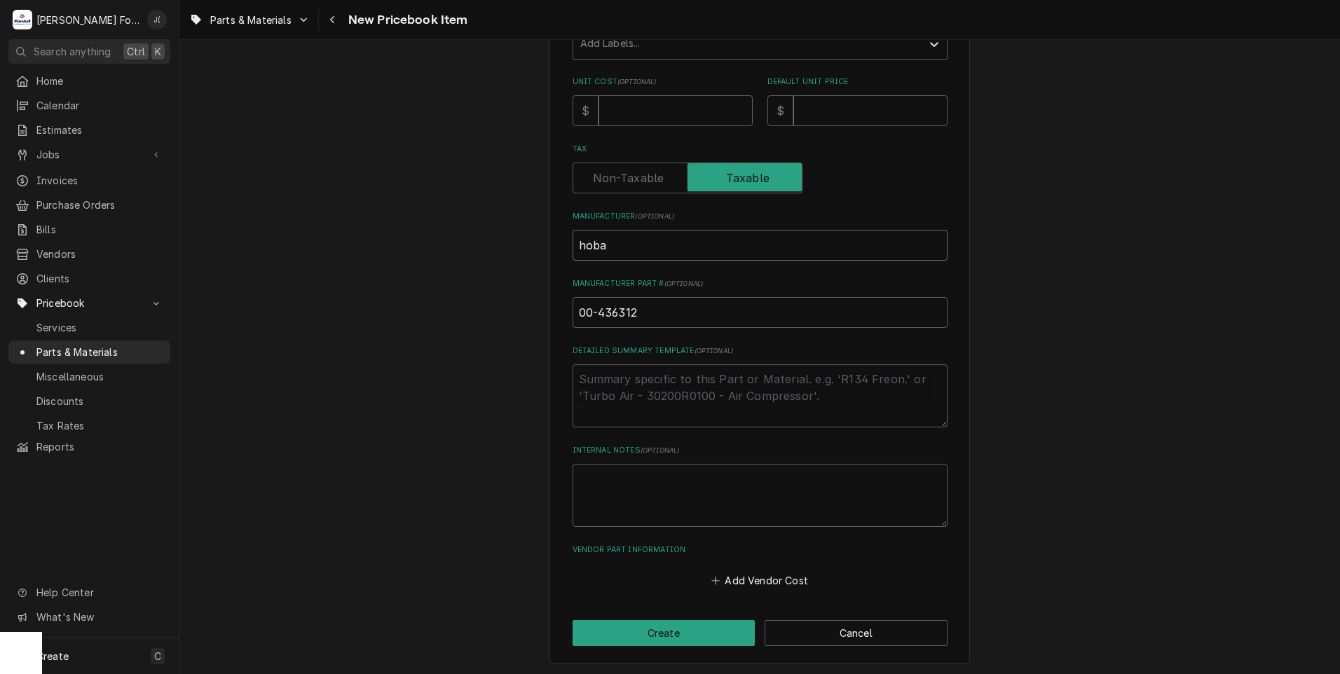
type input "hobar"
type textarea "x"
type input "hobart"
drag, startPoint x: 660, startPoint y: 254, endPoint x: 41, endPoint y: 290, distance: 620.0
click at [216, 281] on div "Please provide the following information to create a PriceBook item. Active Sta…" at bounding box center [759, 206] width 1161 height 939
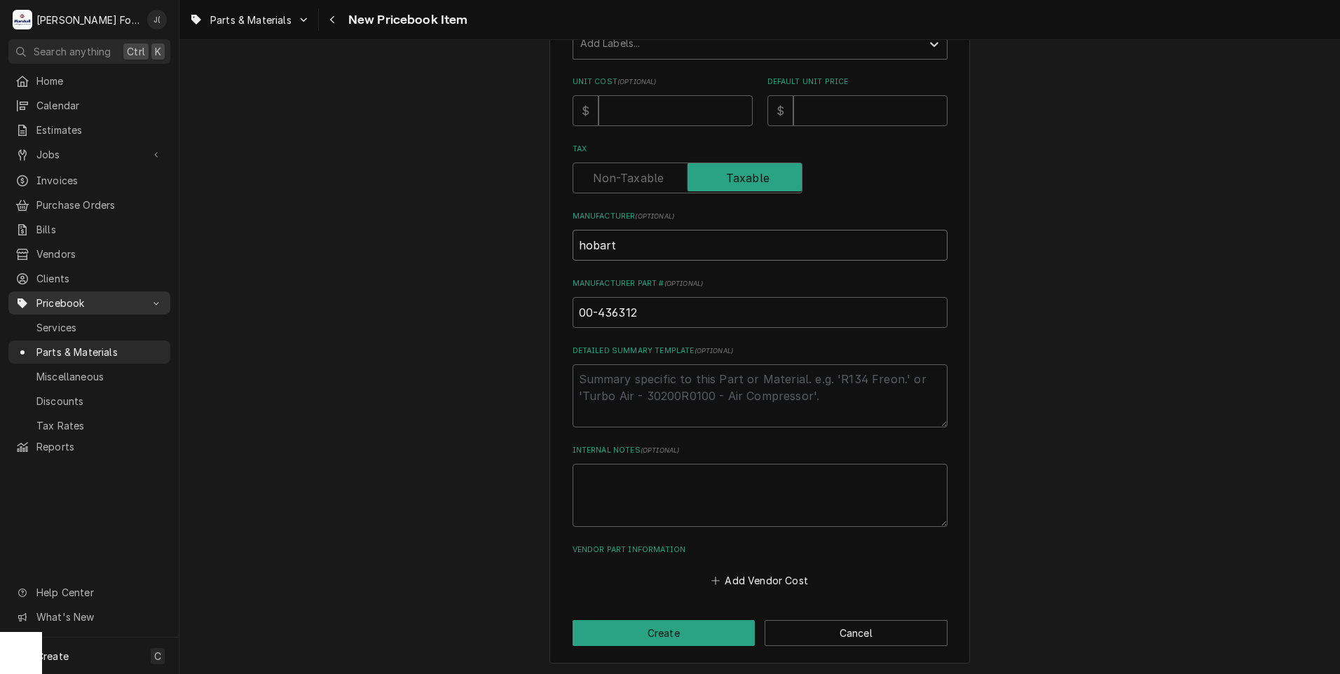
type textarea "x"
type input "H"
type textarea "x"
type input "HO"
type textarea "x"
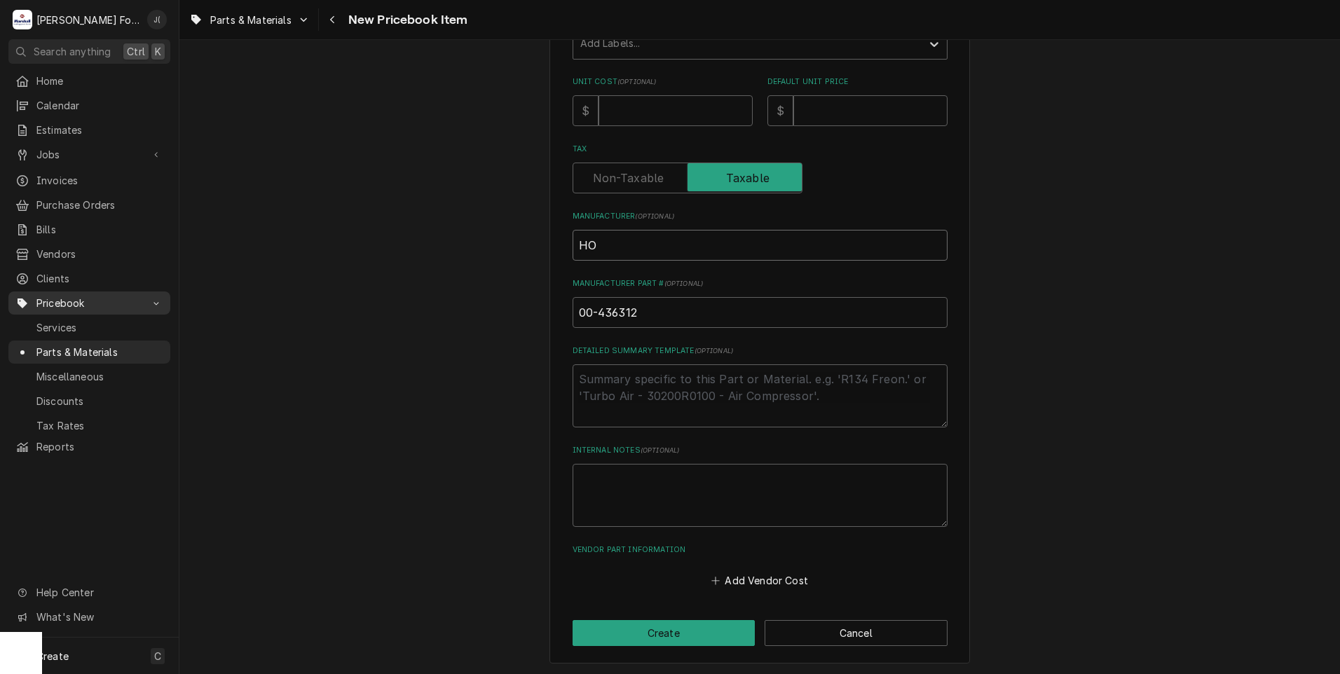
type input "HOB"
type textarea "x"
type input "HOBA"
type textarea "x"
type input "HOBAR"
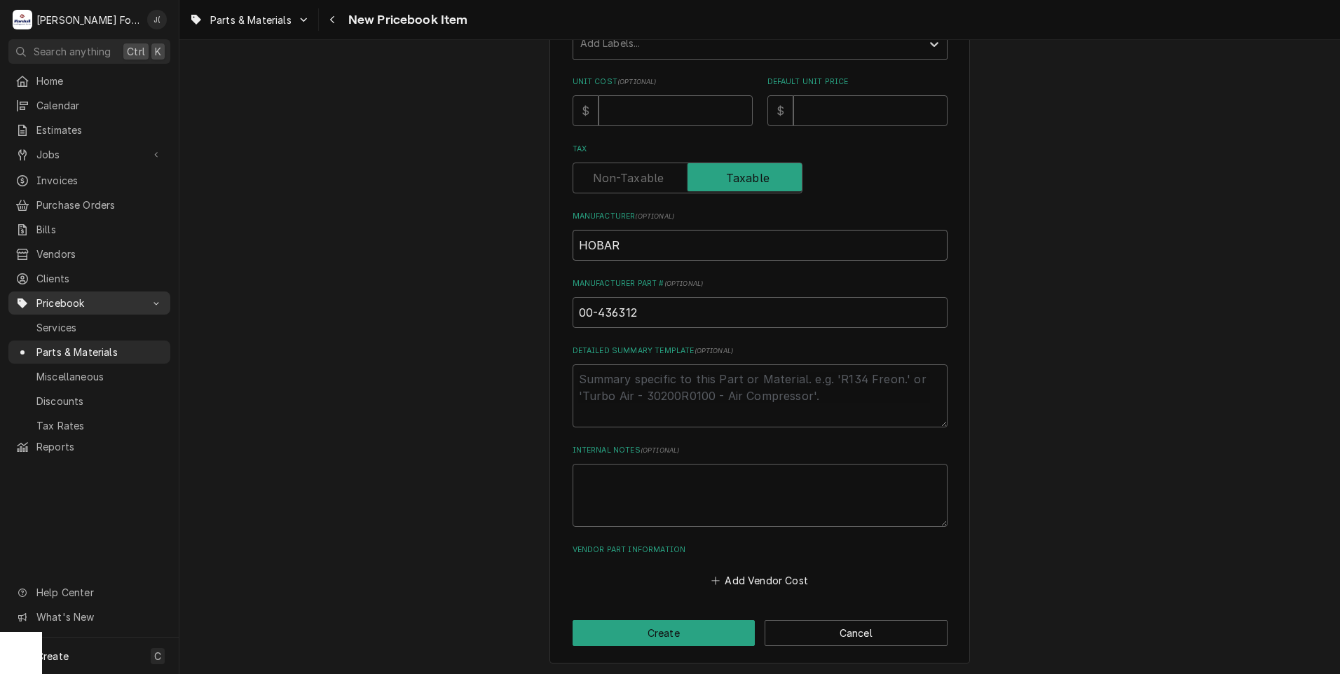
type textarea "x"
type input "[GEOGRAPHIC_DATA]"
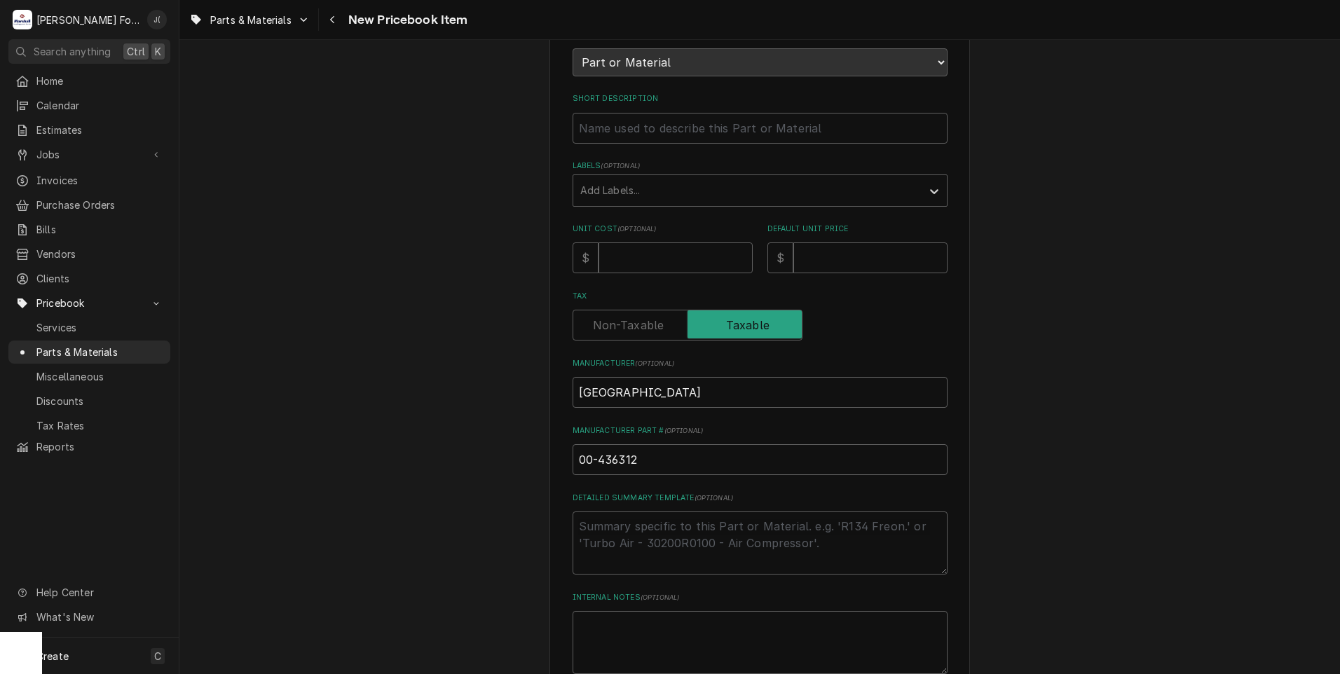
scroll to position [0, 0]
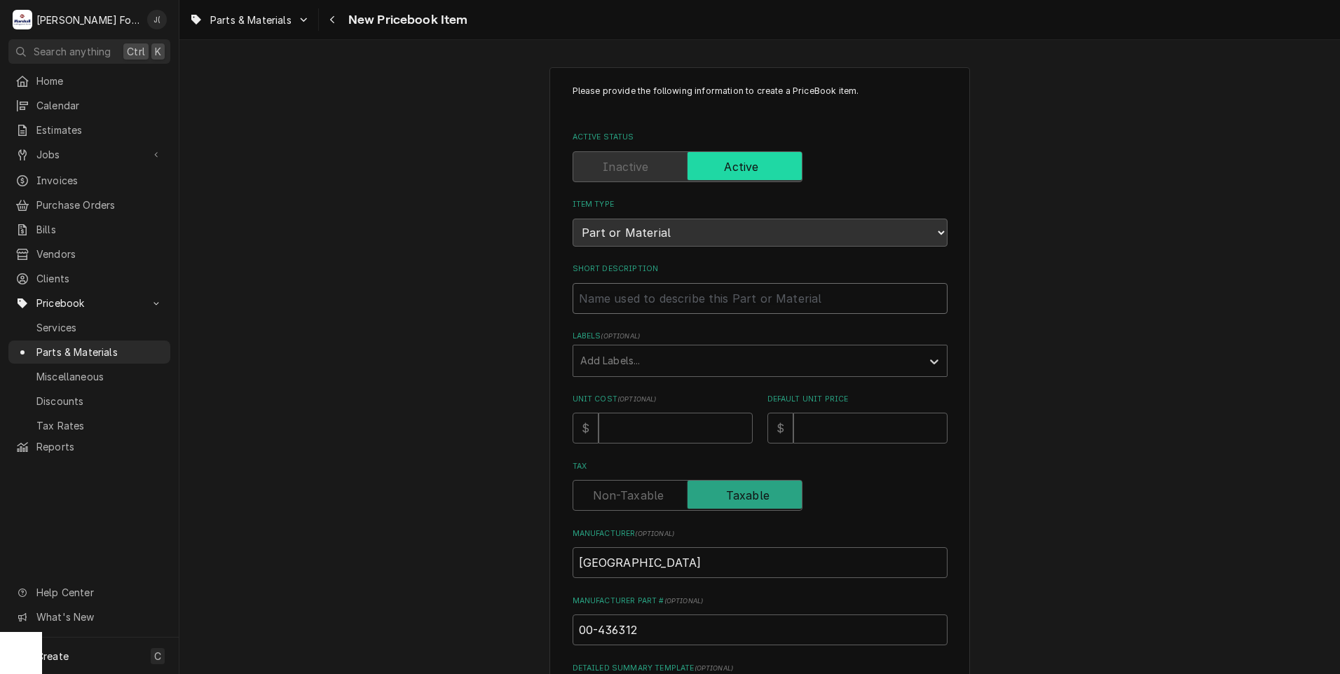
click at [618, 283] on input "Short Description" at bounding box center [760, 298] width 375 height 31
paste input "SOLENOID, DRAIN LEDEX DC, LT1"
type textarea "x"
type input "SOLENOID, DRAIN LEDEX DC, LT1"
click at [653, 362] on div "Labels" at bounding box center [747, 360] width 334 height 25
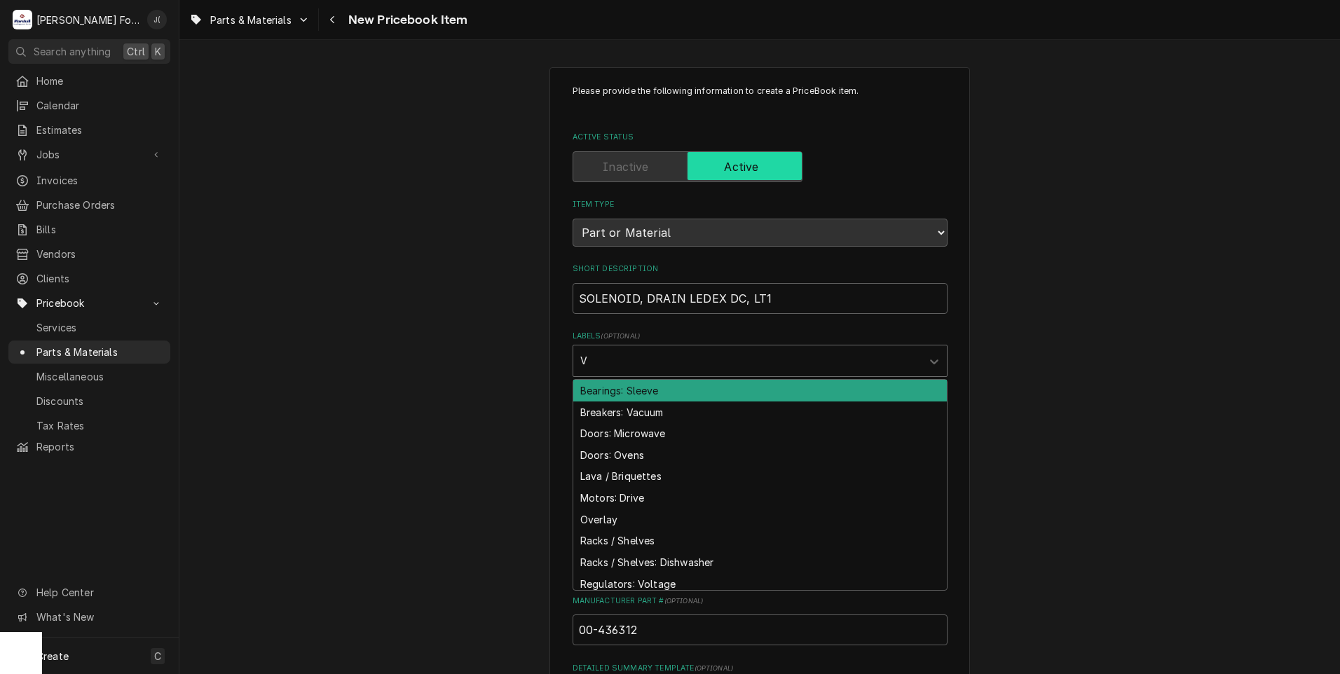
type input "VA"
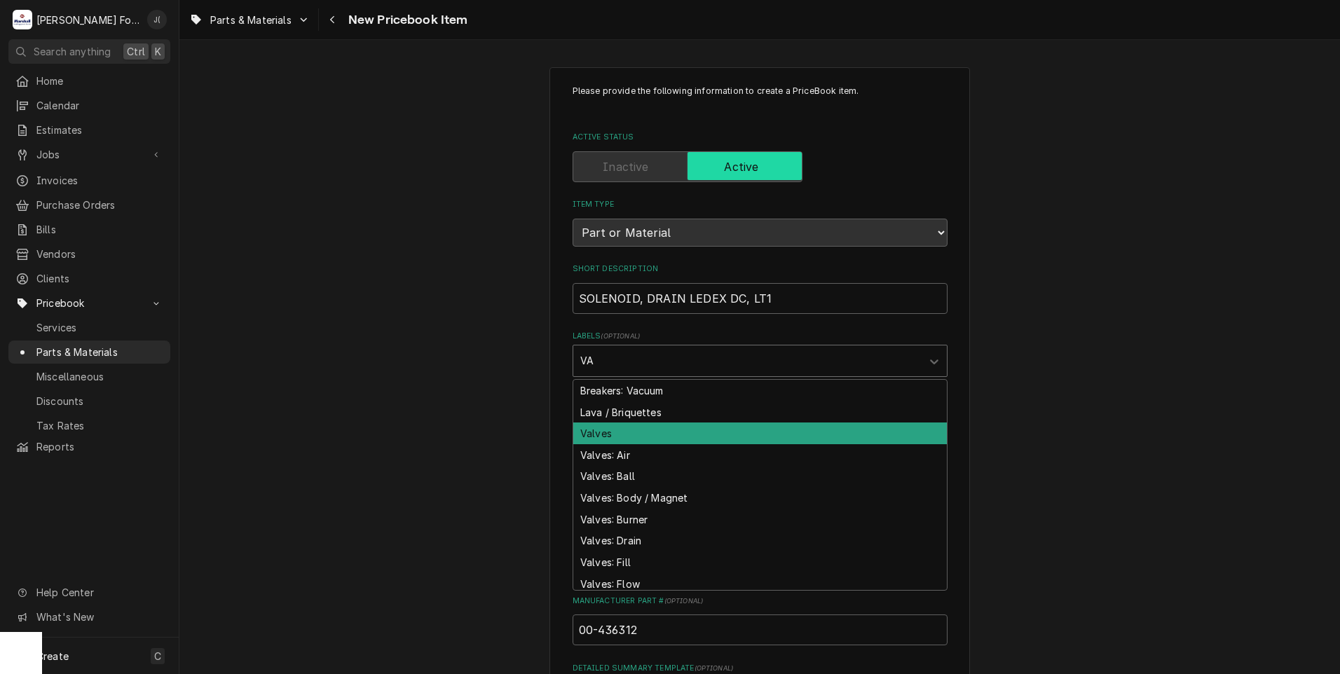
click at [653, 426] on div "Valves" at bounding box center [760, 434] width 374 height 22
type textarea "x"
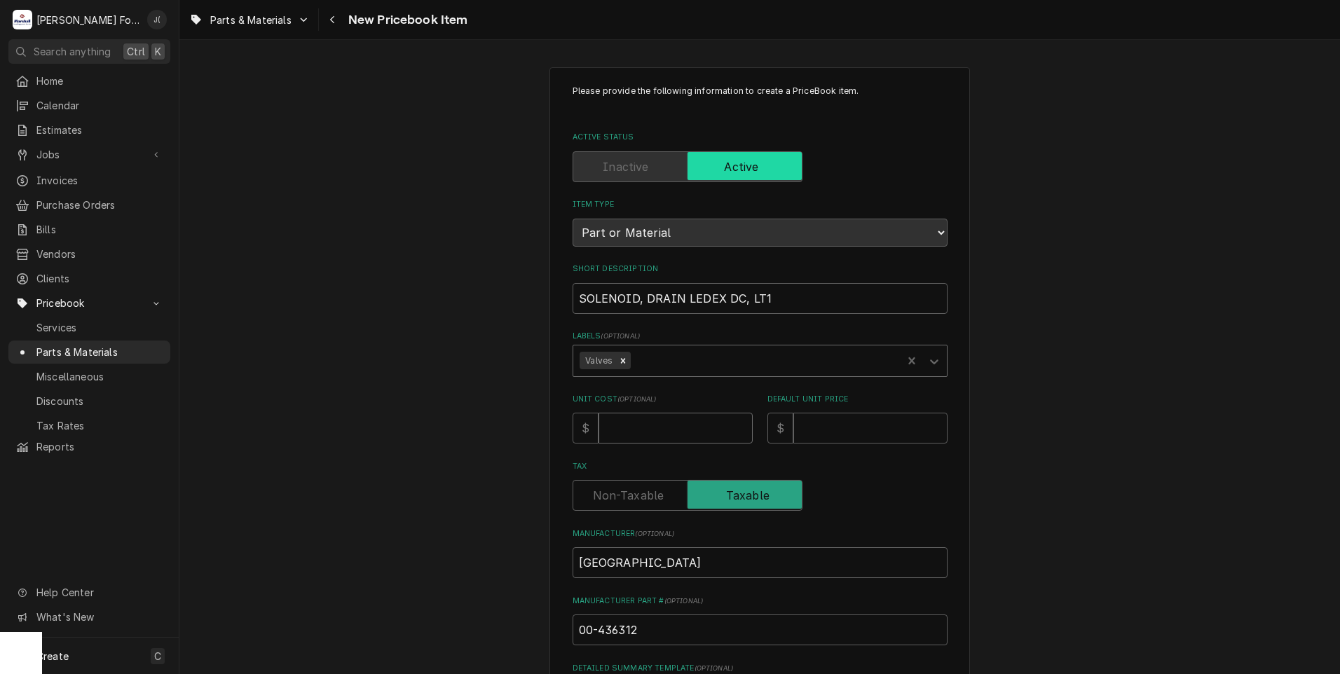
click at [647, 433] on input "Unit Cost ( optional )" at bounding box center [676, 428] width 154 height 31
type textarea "x"
type input "6"
type textarea "x"
type input "61"
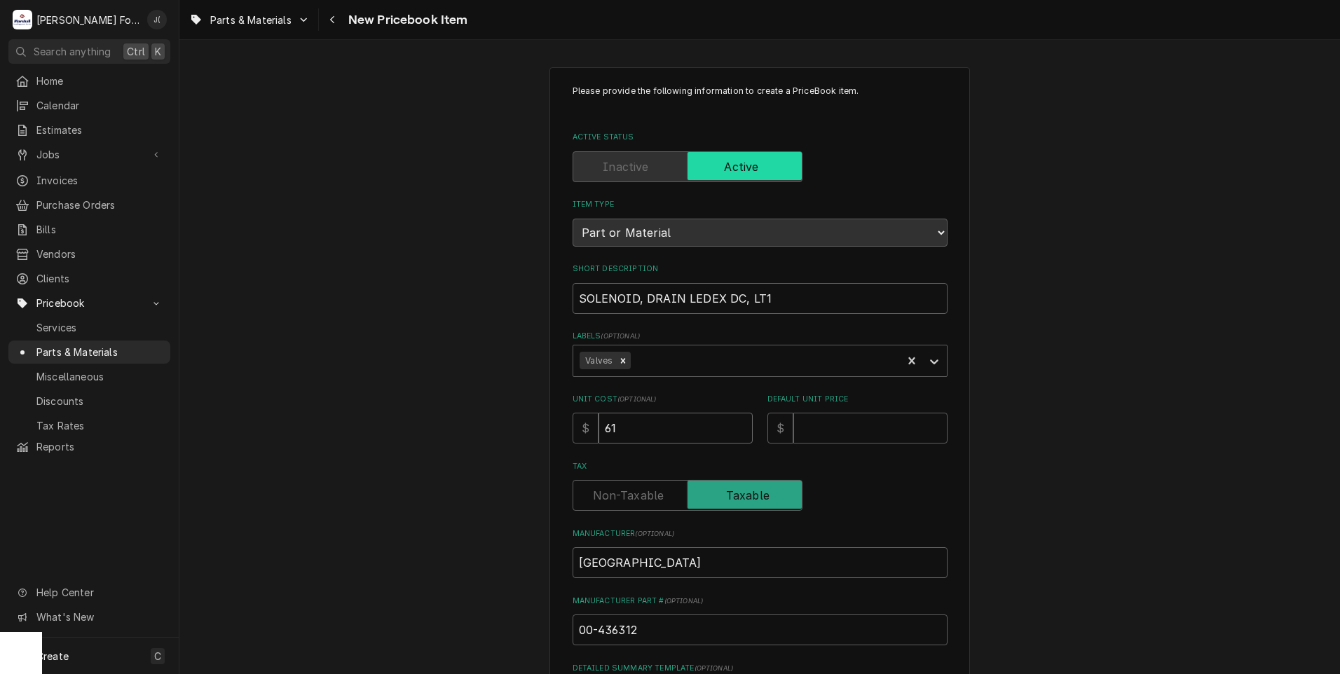
type textarea "x"
type input "618"
type textarea "x"
type input "618.3"
type textarea "x"
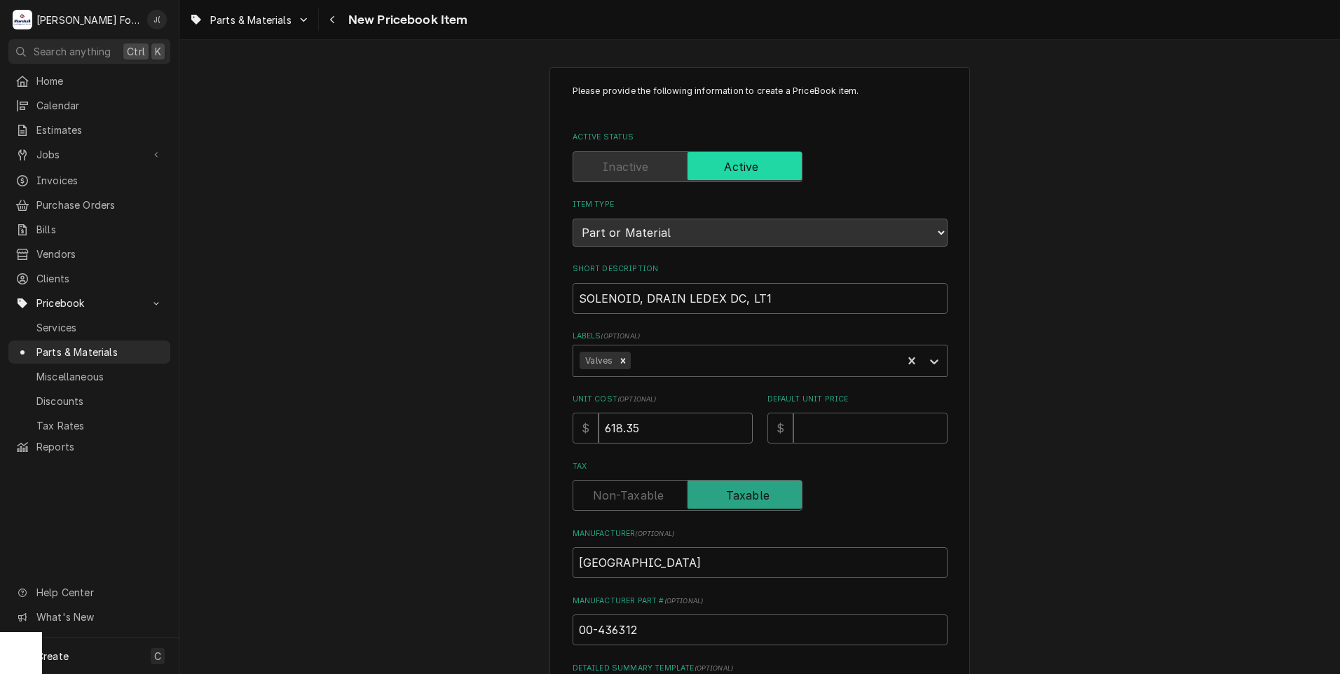
type input "618.35"
type textarea "x"
type input "7"
type textarea "x"
type input "77"
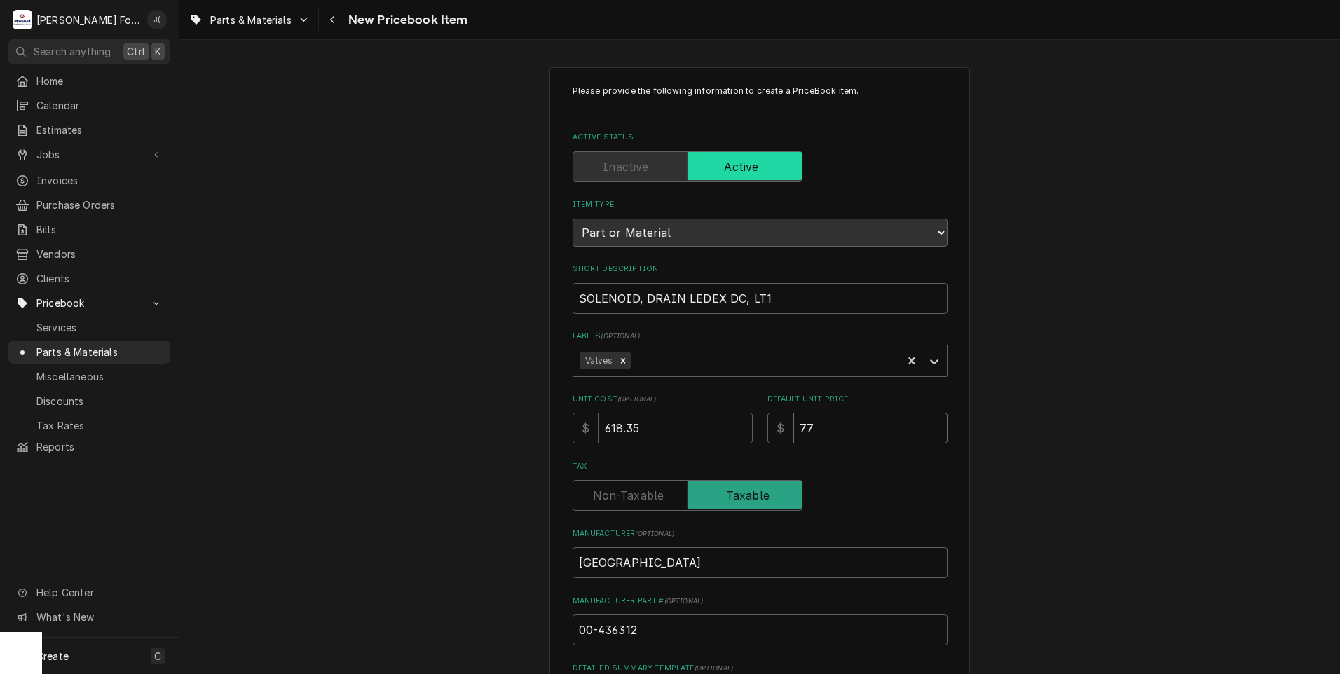
type textarea "x"
type input "772"
type textarea "x"
type input "772.0"
type textarea "x"
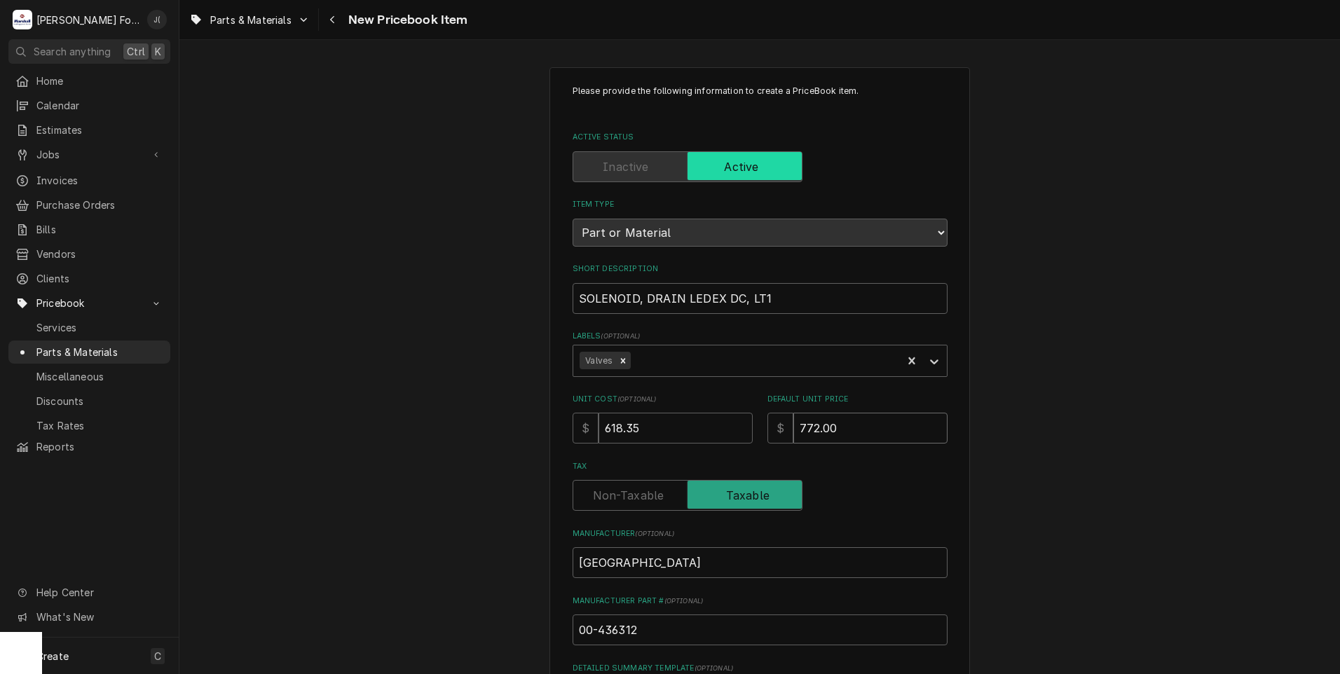
type input "772.00"
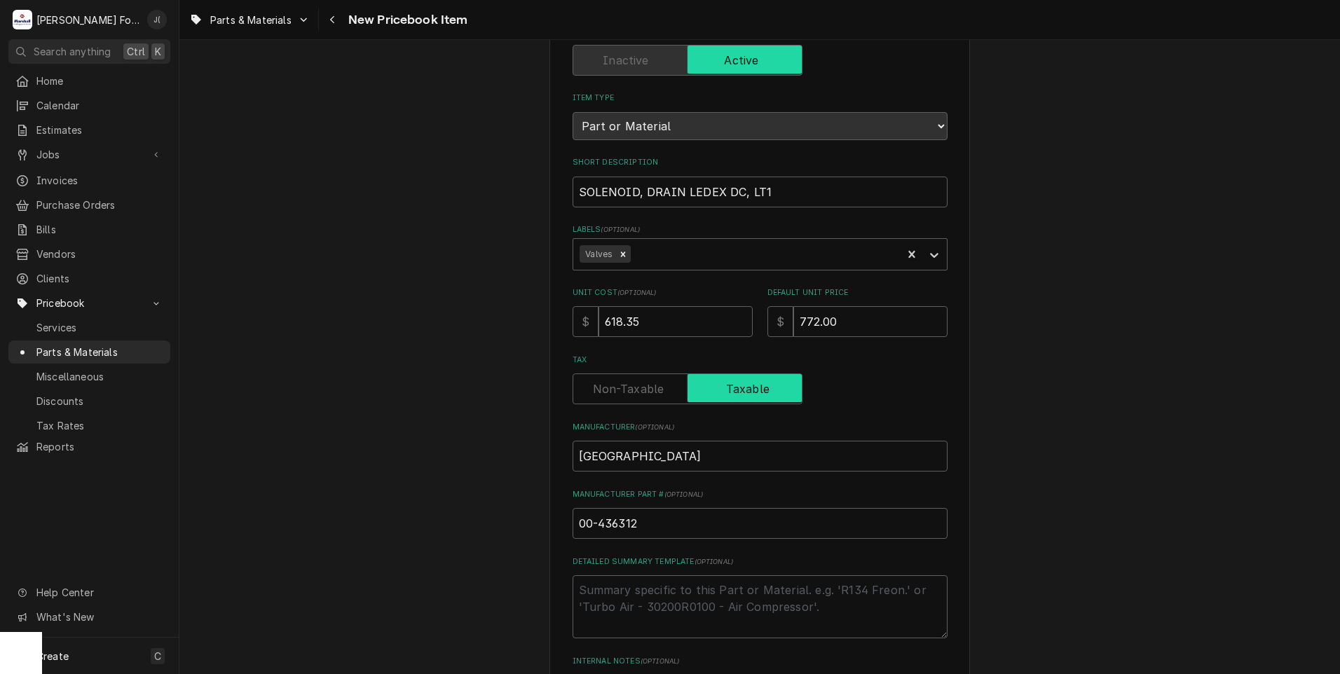
scroll to position [318, 0]
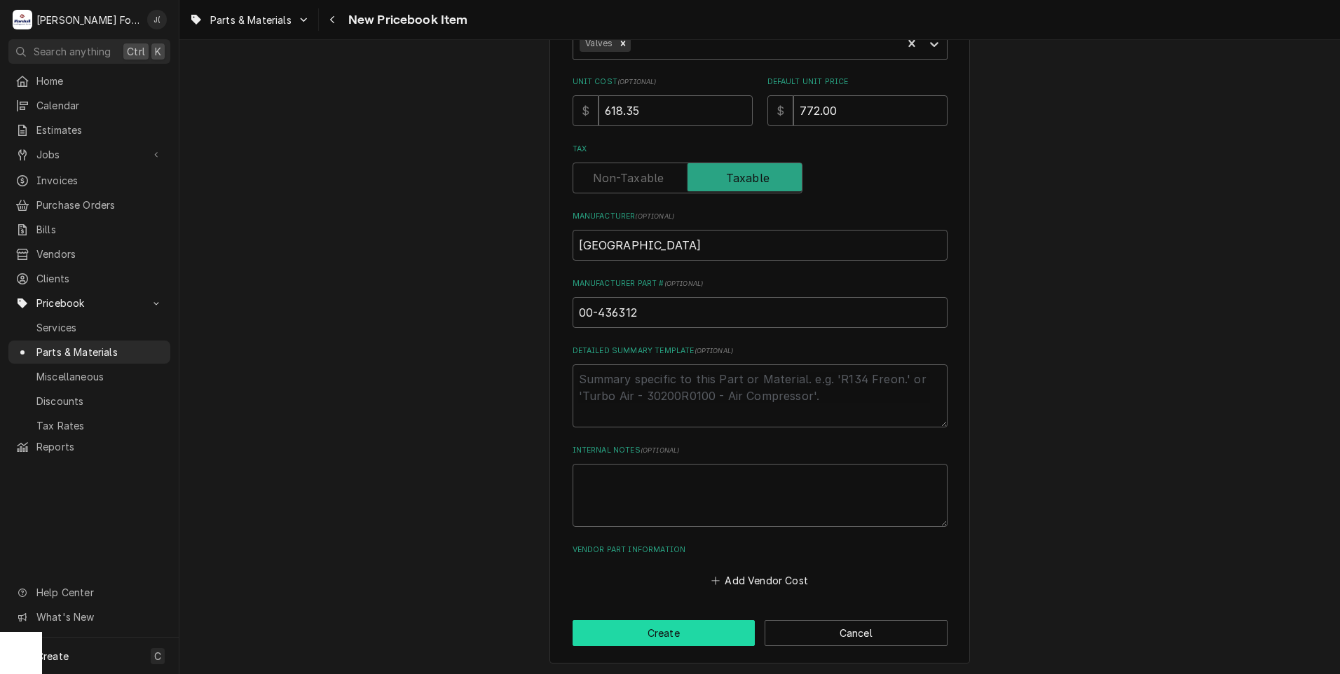
click at [612, 630] on button "Create" at bounding box center [664, 633] width 183 height 26
type textarea "x"
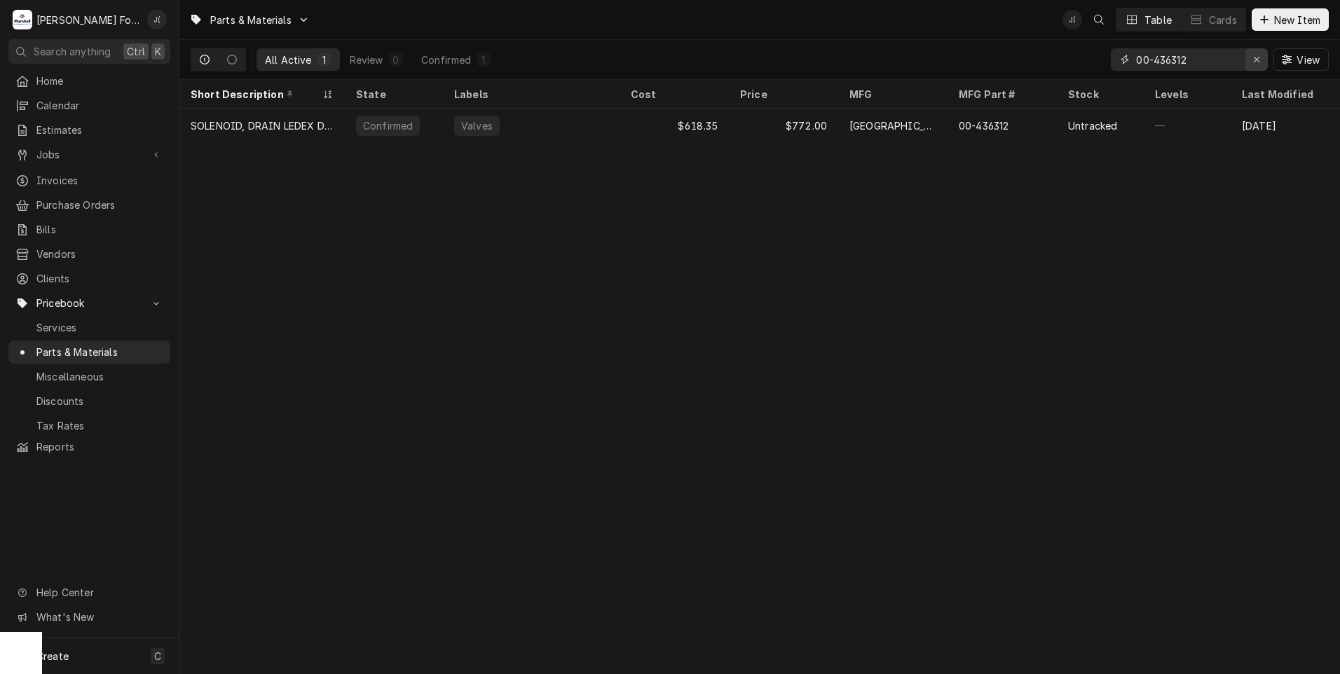
click at [1260, 61] on icon "Erase input" at bounding box center [1257, 60] width 8 height 10
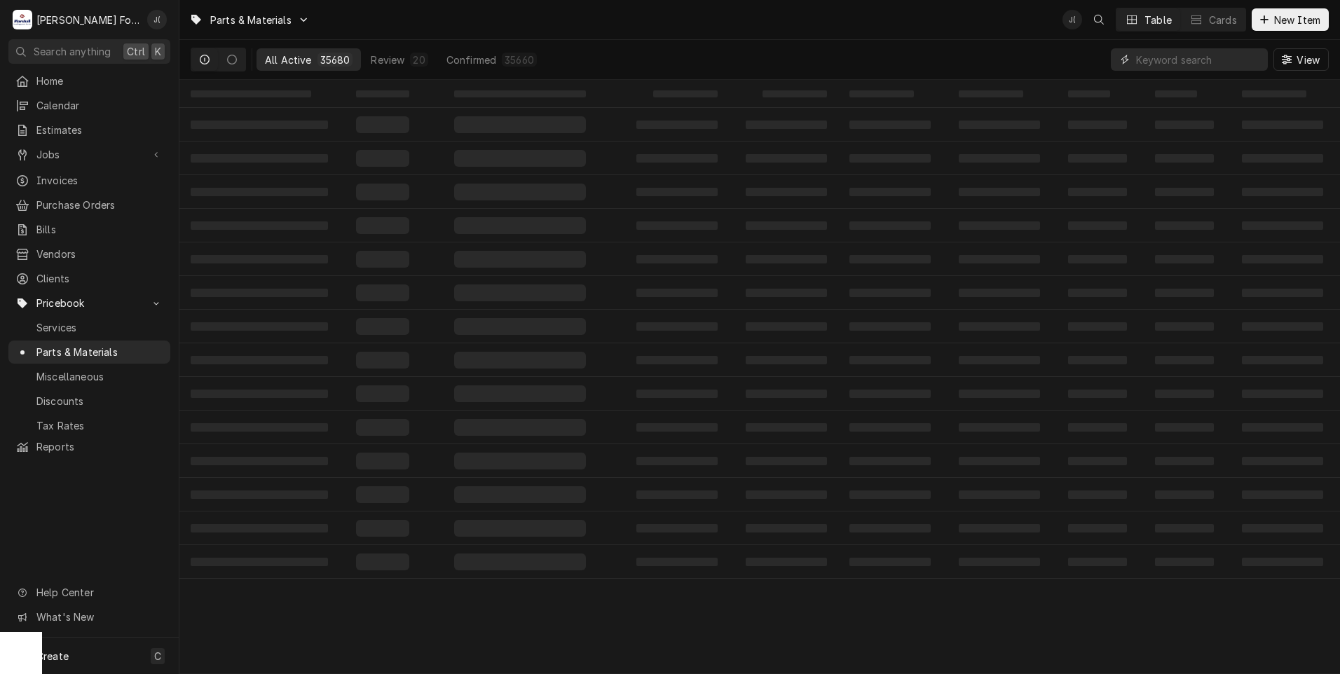
paste input "00-436248"
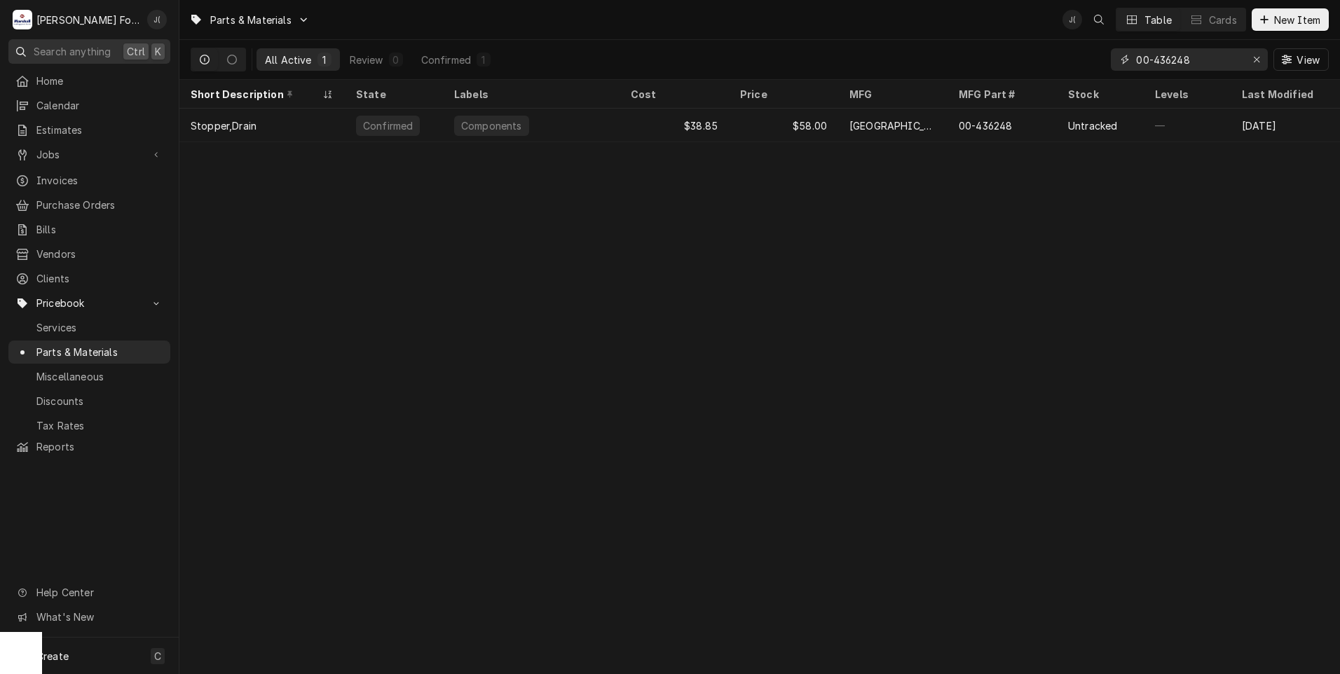
type input "00-436248"
